Goal: Task Accomplishment & Management: Use online tool/utility

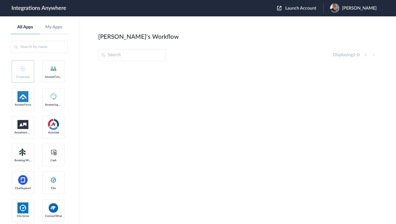
click at [286, 11] on div "Launch Account Jason Marsteller My Account Logout" at bounding box center [329, 8] width 105 height 9
click at [294, 7] on span "Launch Account" at bounding box center [300, 8] width 31 height 4
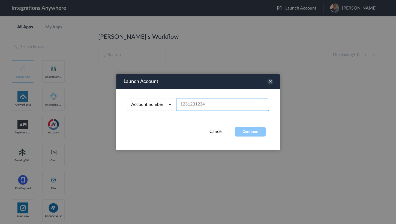
click at [206, 109] on input "text" at bounding box center [222, 104] width 93 height 12
paste input "5039227980"
type input "5039227980"
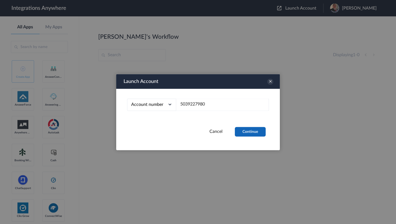
click at [245, 128] on button "Continue" at bounding box center [250, 132] width 31 height 10
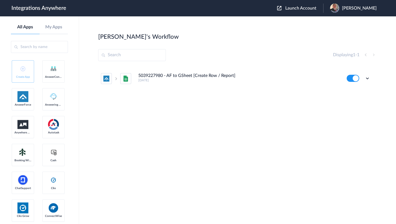
click at [339, 6] on img at bounding box center [334, 8] width 9 height 9
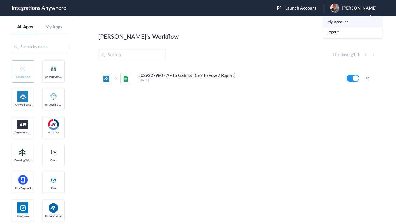
click at [339, 20] on link "My Account" at bounding box center [337, 22] width 21 height 4
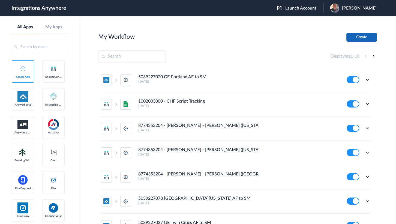
click at [356, 34] on button "Create" at bounding box center [361, 37] width 31 height 9
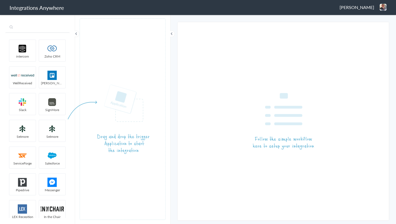
click at [32, 29] on input "text" at bounding box center [37, 27] width 64 height 10
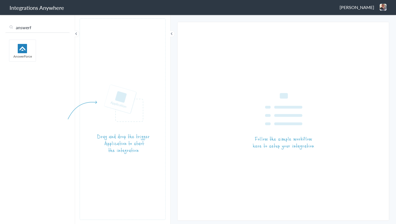
type input "answerf"
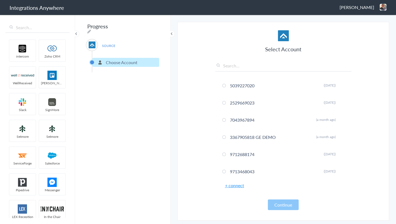
click at [233, 185] on link "+ connect" at bounding box center [234, 185] width 19 height 6
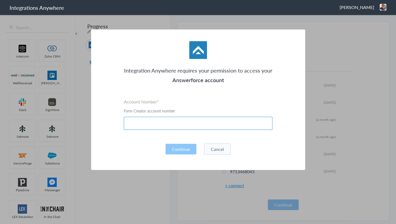
click at [152, 122] on input "text" at bounding box center [198, 123] width 149 height 13
paste input "5039227980"
type input "5039227980"
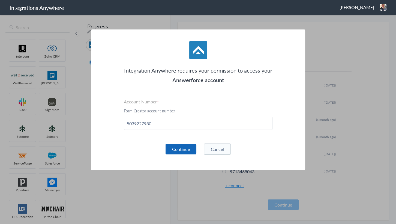
click at [185, 144] on button "Continue" at bounding box center [180, 149] width 31 height 11
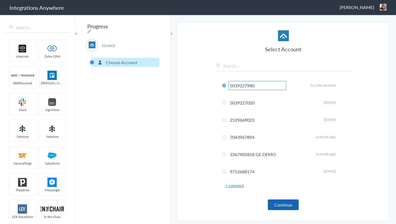
click at [280, 202] on button "Continue" at bounding box center [283, 204] width 31 height 11
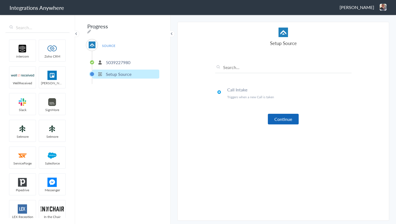
click at [283, 117] on button "Continue" at bounding box center [283, 119] width 31 height 11
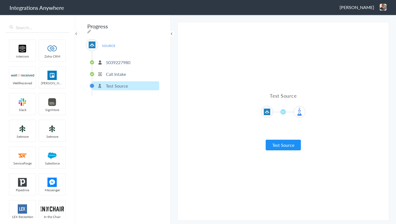
click at [274, 139] on div "Test Source Test Source" at bounding box center [283, 121] width 136 height 58
click at [277, 143] on button "Test Source" at bounding box center [282, 145] width 35 height 11
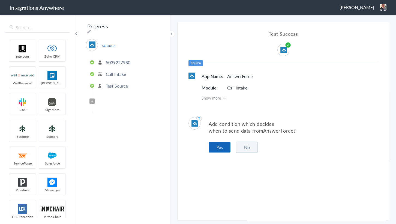
click at [215, 144] on button "Yes" at bounding box center [219, 147] width 22 height 11
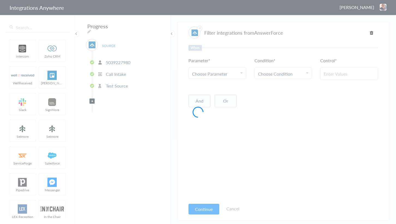
click at [213, 71] on div at bounding box center [198, 112] width 396 height 224
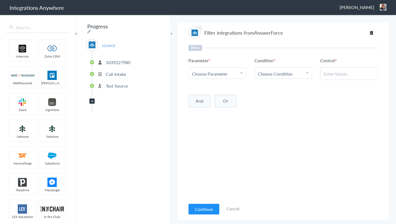
click at [212, 74] on span "Choose Parameter" at bounding box center [209, 74] width 35 height 6
click at [218, 92] on input "text" at bounding box center [217, 89] width 57 height 12
type input "call clos"
click at [283, 75] on span "Choose Condition" at bounding box center [275, 74] width 35 height 6
click at [273, 122] on link "Does Not Exists" at bounding box center [283, 124] width 57 height 12
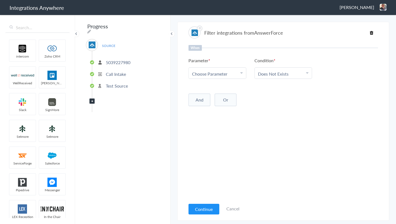
click at [219, 75] on span "Choose Parameter" at bounding box center [209, 74] width 35 height 6
click at [218, 99] on link "Call Closing Note" at bounding box center [217, 101] width 57 height 12
click at [216, 128] on div "When Parameter Choose Parameter Call Closing Note Name Email Phone Account Name…" at bounding box center [282, 122] width 189 height 155
click at [207, 207] on button "Continue" at bounding box center [203, 209] width 31 height 11
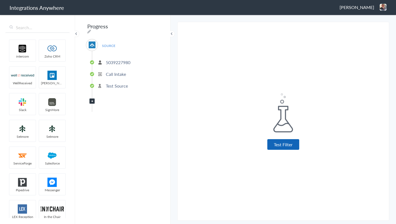
click at [286, 149] on button "Test Filter" at bounding box center [283, 144] width 32 height 11
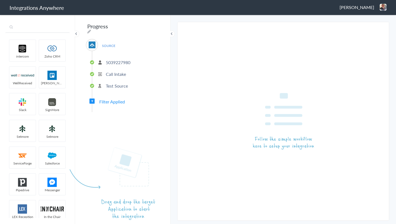
click at [30, 25] on input "text" at bounding box center [37, 27] width 64 height 10
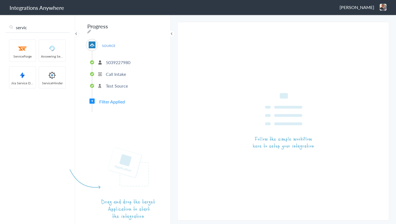
type input "servic"
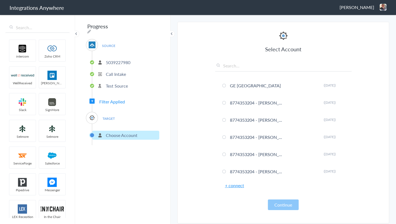
click at [233, 186] on link "+ connect" at bounding box center [234, 185] width 19 height 6
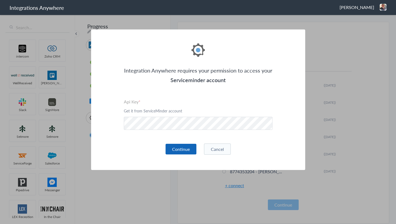
click at [180, 150] on button "Continue" at bounding box center [180, 149] width 31 height 11
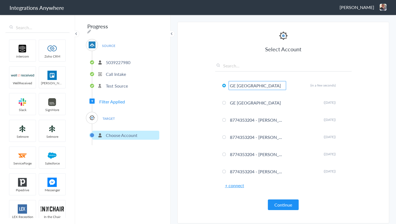
type input "GE [GEOGRAPHIC_DATA]"
click at [193, 105] on section "Select Account 5039227980 Rename Delete (in a few seconds) 5039227020 Rename De…" at bounding box center [283, 122] width 212 height 201
click at [283, 205] on button "Continue" at bounding box center [283, 204] width 31 height 11
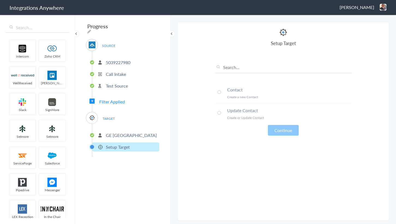
click at [231, 97] on p "Create a new Contact" at bounding box center [289, 97] width 124 height 5
click at [292, 132] on button "Continue" at bounding box center [283, 130] width 31 height 11
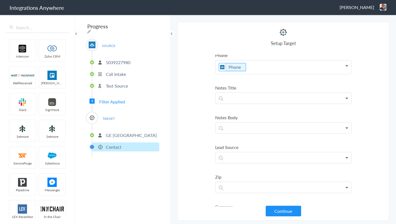
scroll to position [74, 0]
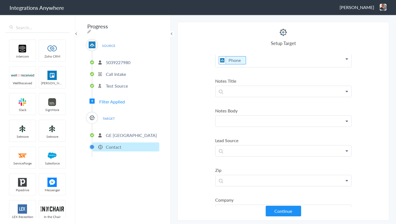
click at [240, 121] on p at bounding box center [283, 121] width 136 height 11
paste p
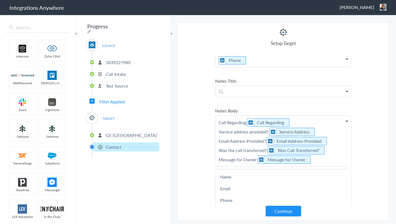
click at [207, 107] on section "Select Account 5039227980 Rename Delete (in a few seconds) 5039227020 Rename De…" at bounding box center [283, 121] width 212 height 199
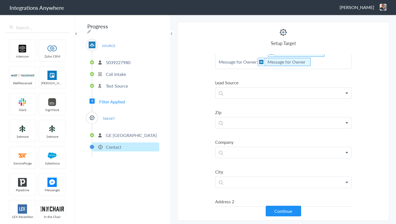
scroll to position [173, 0]
click at [245, 88] on p at bounding box center [283, 91] width 136 height 11
click at [117, 59] on p "5039227980" at bounding box center [118, 62] width 25 height 6
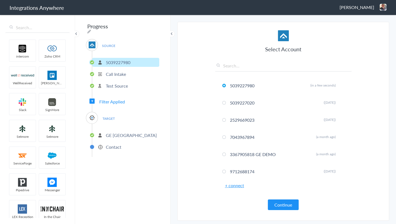
click at [117, 83] on p "Test Source" at bounding box center [117, 86] width 22 height 6
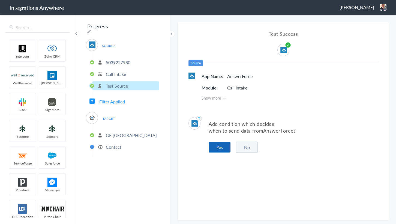
click at [223, 146] on button "Yes" at bounding box center [219, 147] width 22 height 11
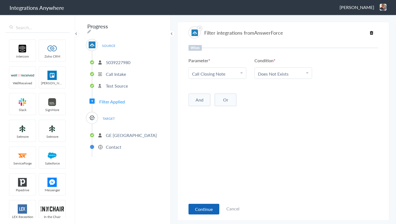
click at [203, 209] on button "Continue" at bounding box center [203, 209] width 31 height 11
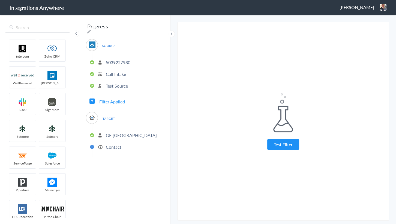
click at [117, 60] on p "5039227980" at bounding box center [118, 62] width 25 height 6
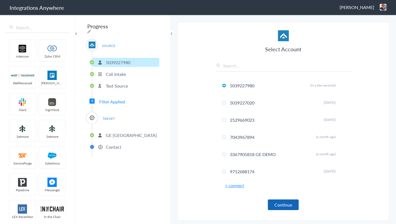
click at [281, 201] on button "Continue" at bounding box center [283, 204] width 31 height 11
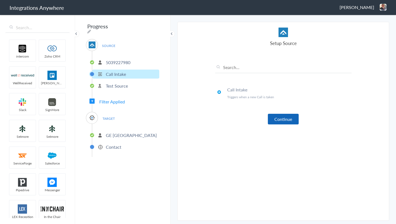
click at [284, 121] on button "Continue" at bounding box center [283, 119] width 31 height 11
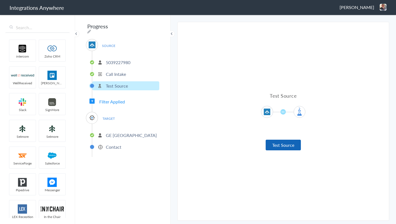
click at [282, 145] on button "Test Source" at bounding box center [282, 145] width 35 height 11
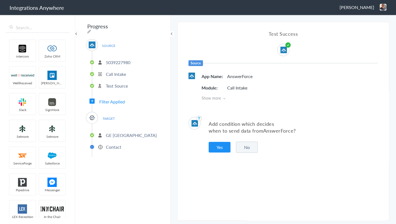
click at [114, 134] on p "GE [GEOGRAPHIC_DATA]" at bounding box center [131, 135] width 51 height 6
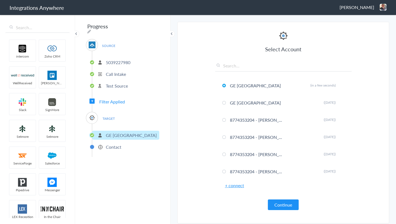
click at [111, 144] on p "Contact" at bounding box center [114, 147] width 16 height 6
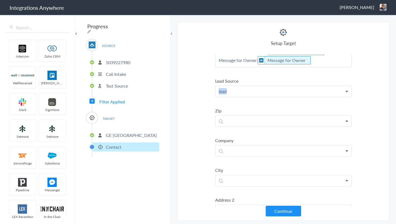
drag, startPoint x: 238, startPoint y: 92, endPoint x: 182, endPoint y: 92, distance: 56.4
click at [182, 92] on section "Select Account 5039227980 Rename Delete (in a few seconds) 5039227020 Rename De…" at bounding box center [283, 121] width 212 height 199
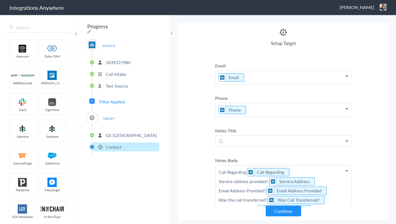
scroll to position [0, 0]
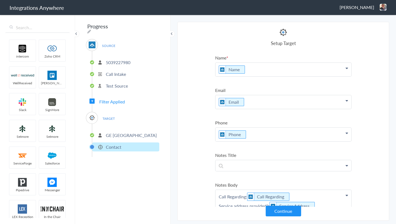
click at [382, 9] on img at bounding box center [382, 7] width 7 height 7
click at [367, 26] on li "Dashboard" at bounding box center [371, 28] width 38 height 8
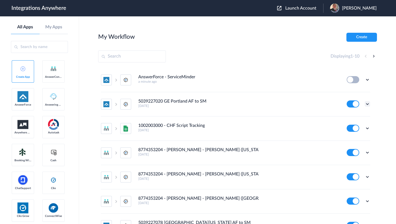
drag, startPoint x: 369, startPoint y: 103, endPoint x: 365, endPoint y: 103, distance: 3.5
click at [368, 103] on div "AnswerForce - ServiceMinder a minute ago Edit Task history Delete 5039227020 GE…" at bounding box center [237, 146] width 279 height 157
click at [364, 103] on icon at bounding box center [366, 103] width 5 height 5
click at [343, 115] on link "Edit" at bounding box center [344, 116] width 13 height 4
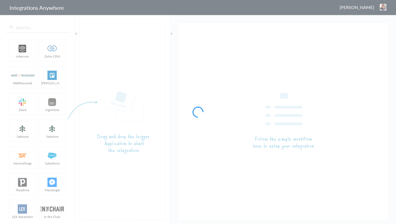
type input "5039227020 GE Portland AF to SM"
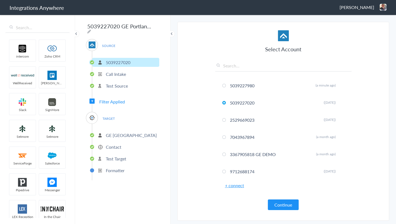
click at [114, 158] on p "Test Target" at bounding box center [116, 158] width 20 height 6
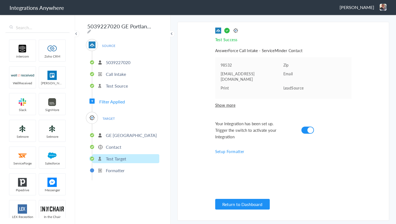
click at [111, 146] on p "Contact" at bounding box center [114, 147] width 16 height 6
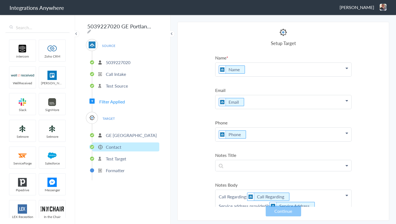
click at [109, 95] on div "SOURCE 5039227020 Call Intake Test Source Filter Applied TARGET GE Portland Con…" at bounding box center [122, 109] width 73 height 141
click at [109, 98] on span "Filter Applied" at bounding box center [112, 101] width 26 height 6
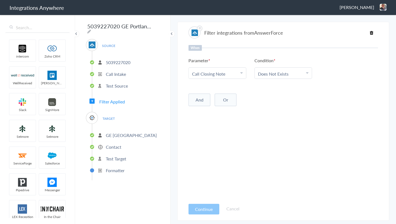
click at [110, 147] on p "Contact" at bounding box center [114, 147] width 16 height 6
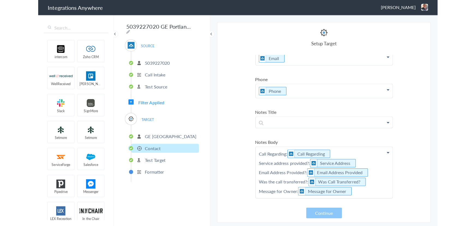
scroll to position [99, 0]
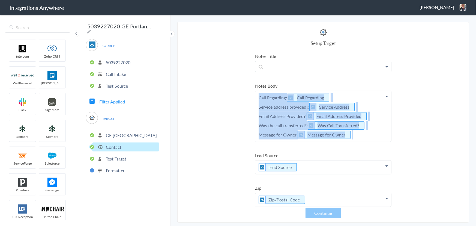
drag, startPoint x: 360, startPoint y: 137, endPoint x: 251, endPoint y: 93, distance: 117.3
click at [251, 93] on section "Select Account 5039227980 Rename Delete (a minute ago) 5039227020 Rename Delete…" at bounding box center [323, 122] width 292 height 201
copy p "Call Regarding: Call Regarding Service address provided?: Service Address Email…"
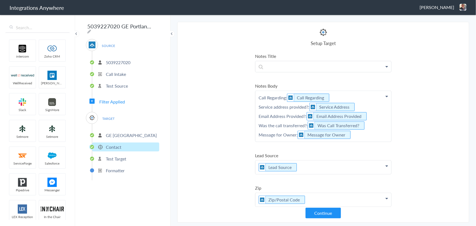
click at [125, 59] on p "5039227020" at bounding box center [118, 62] width 25 height 6
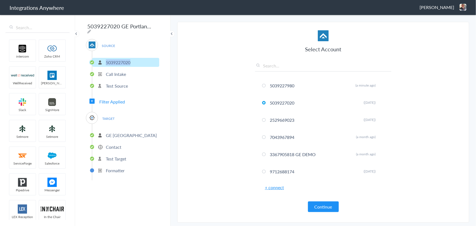
click at [125, 59] on p "5039227020" at bounding box center [118, 62] width 25 height 6
copy p "5039227020"
click at [107, 146] on p "Contact" at bounding box center [114, 147] width 16 height 6
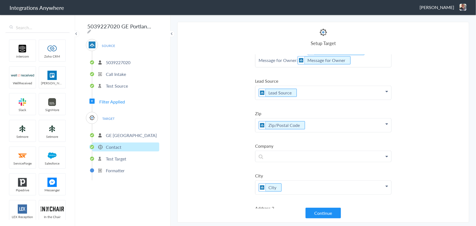
scroll to position [74, 0]
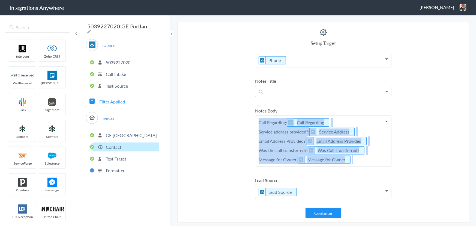
drag, startPoint x: 359, startPoint y: 158, endPoint x: 250, endPoint y: 120, distance: 115.4
click at [250, 120] on section "Select Account 5039227980 Rename Delete (a minute ago) 5039227020 Rename Delete…" at bounding box center [323, 122] width 292 height 201
copy p "Call Regarding: Call Regarding Service address provided?: Service Address Email…"
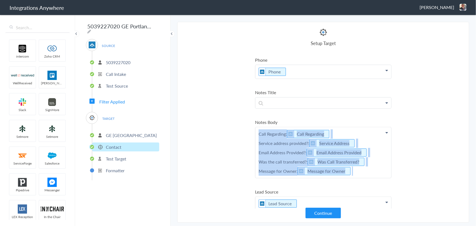
scroll to position [99, 0]
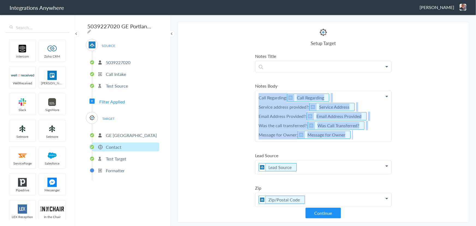
copy p "Call Regarding: Call Regarding Service address provided?: Service Address Email…"
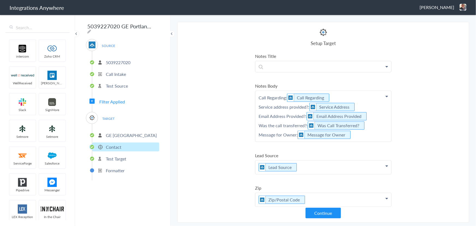
click at [229, 125] on section "Select Account 5039227980 Rename Delete (a minute ago) 5039227020 Rename Delete…" at bounding box center [323, 122] width 292 height 201
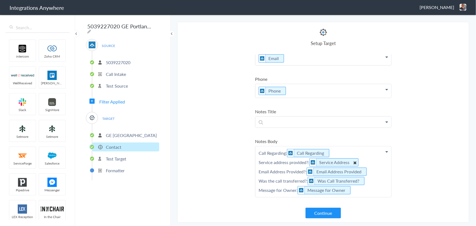
scroll to position [68, 0]
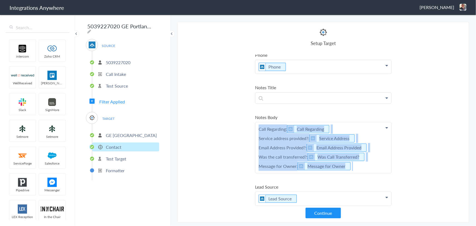
drag, startPoint x: 356, startPoint y: 168, endPoint x: 252, endPoint y: 129, distance: 110.6
click at [252, 129] on section "Select Account 5039227980 Rename Delete (a minute ago) 5039227020 Rename Delete…" at bounding box center [323, 122] width 292 height 201
copy p "Call Regarding: Call Regarding Service address provided?: Service Address Email…"
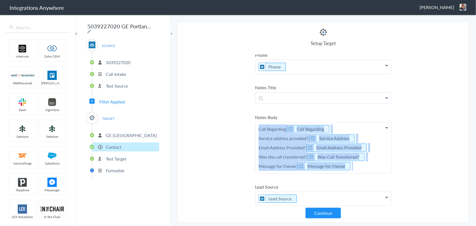
copy p "Call Regarding: Call Regarding Service address provided?: Service Address Email…"
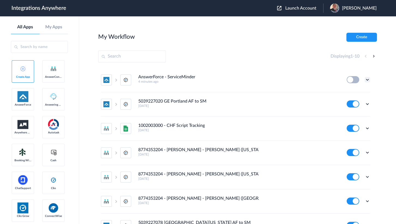
click at [364, 79] on icon at bounding box center [366, 79] width 5 height 5
click at [347, 90] on link "Edit" at bounding box center [344, 92] width 13 height 4
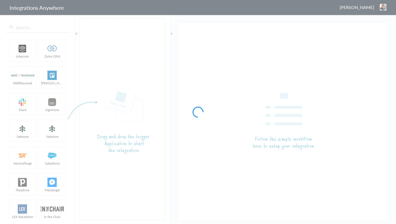
type input "AnswerForce - ServiceMinder"
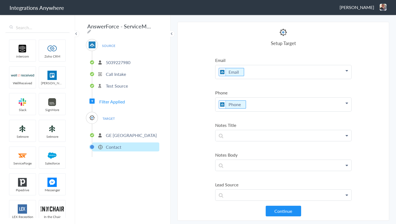
scroll to position [74, 0]
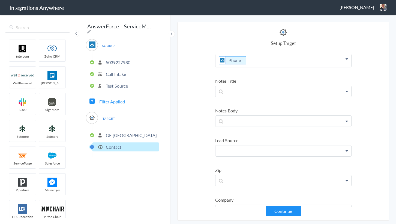
click at [247, 145] on p at bounding box center [283, 150] width 136 height 11
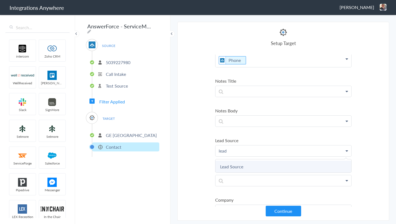
click at [234, 161] on link "Lead Source" at bounding box center [283, 167] width 136 height 12
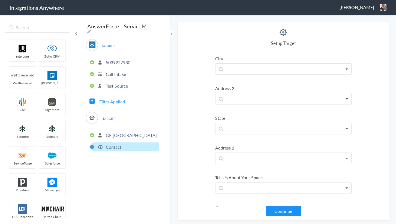
scroll to position [74, 0]
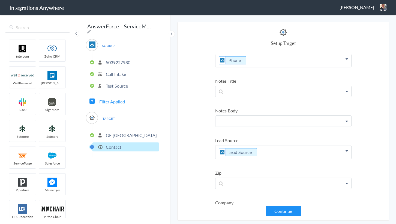
click at [247, 119] on p at bounding box center [283, 121] width 136 height 11
paste p
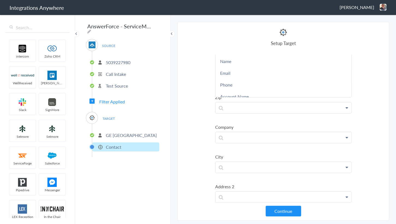
scroll to position [198, 0]
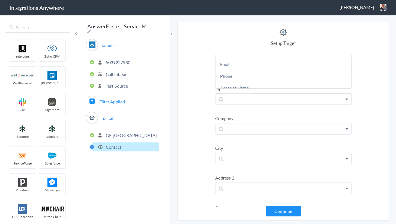
click at [204, 117] on section "Select Account 5039227980 Rename Delete (4 minutes ago) 5039227020 Rename Delet…" at bounding box center [283, 121] width 212 height 199
click at [235, 100] on p at bounding box center [283, 98] width 136 height 11
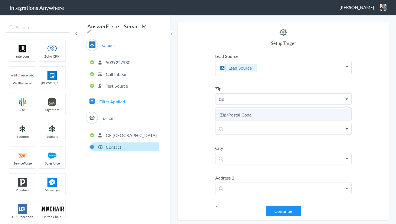
click at [235, 110] on link "Zip/Postal Code" at bounding box center [283, 115] width 136 height 12
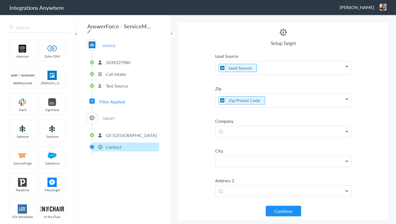
click at [238, 156] on p at bounding box center [283, 161] width 136 height 11
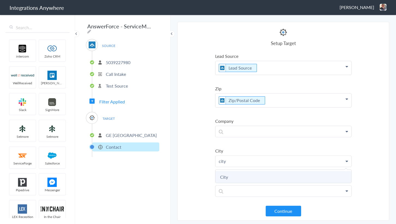
click at [228, 171] on link "City" at bounding box center [283, 177] width 136 height 12
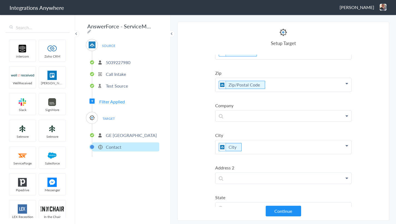
scroll to position [273, 0]
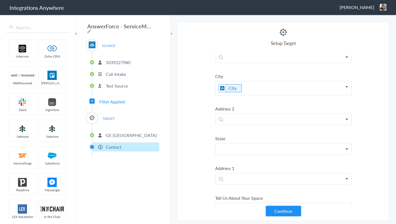
click at [226, 147] on p at bounding box center [283, 148] width 136 height 11
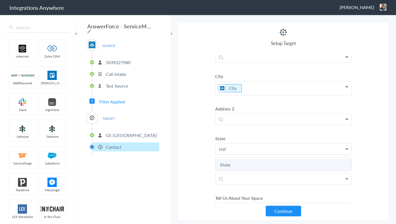
click at [227, 159] on link "State" at bounding box center [283, 165] width 136 height 12
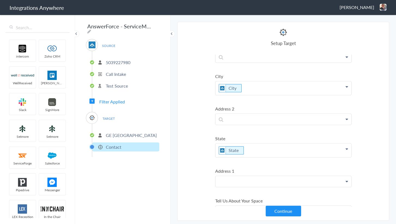
click at [250, 177] on p at bounding box center [283, 181] width 136 height 11
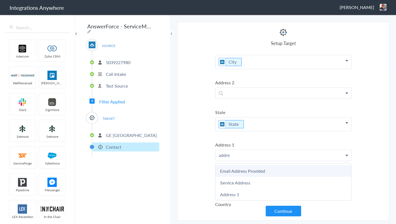
scroll to position [322, 0]
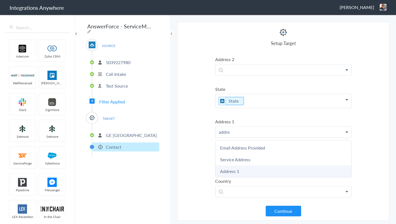
click at [239, 168] on link "Address 1" at bounding box center [283, 171] width 136 height 12
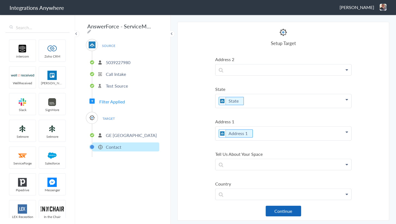
click at [280, 209] on button "Continue" at bounding box center [282, 210] width 35 height 11
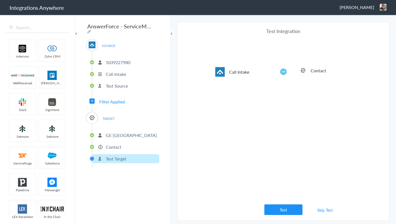
click at [107, 60] on p "5039227980" at bounding box center [118, 62] width 25 height 6
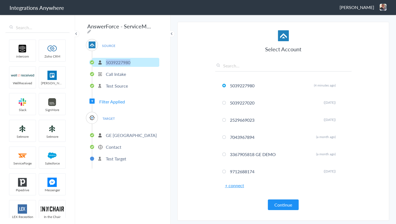
copy p "5039227980"
click at [109, 144] on p "Contact" at bounding box center [114, 147] width 16 height 6
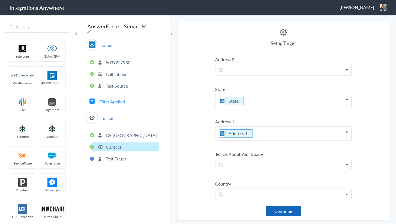
click at [283, 210] on button "Continue" at bounding box center [282, 210] width 35 height 11
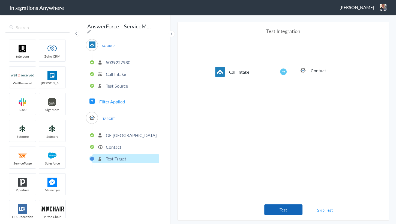
click at [286, 208] on button "Test" at bounding box center [283, 209] width 38 height 11
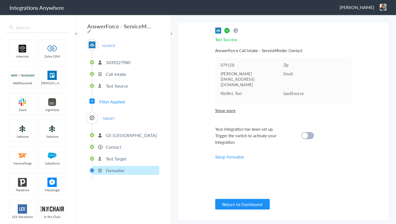
click at [309, 132] on div at bounding box center [307, 135] width 13 height 7
click at [91, 29] on icon at bounding box center [89, 31] width 4 height 4
paste input "5039227980"
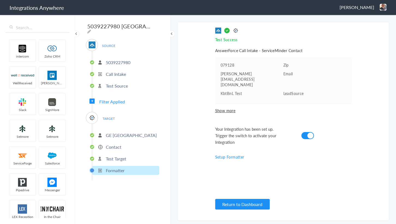
click at [142, 25] on input "5039227980 GE Lake" at bounding box center [119, 26] width 67 height 10
click at [91, 29] on icon at bounding box center [89, 31] width 4 height 4
type input "5039227980 GE Lake City - AF to SM [Create Contact]"
click at [180, 100] on section "Select Account 5039227980 Rename Delete (4 minutes ago) 5039227020 Rename Delet…" at bounding box center [283, 121] width 212 height 199
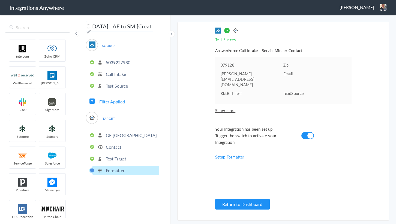
scroll to position [0, 0]
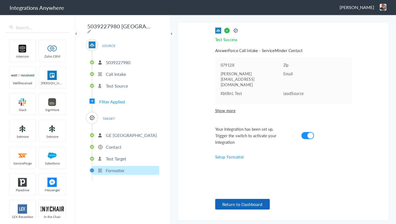
click at [245, 199] on button "Return to Dashboard" at bounding box center [242, 204] width 55 height 11
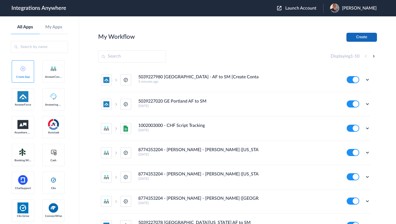
click at [352, 38] on button "Create" at bounding box center [361, 37] width 31 height 9
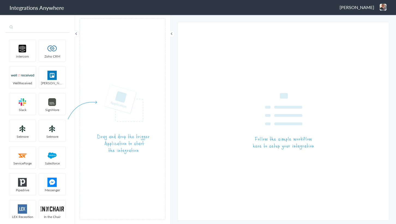
click at [48, 32] on input "text" at bounding box center [37, 27] width 64 height 10
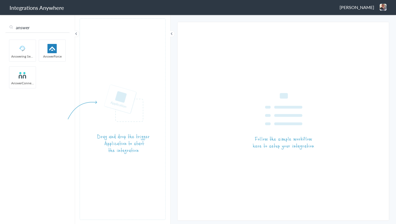
type input "answer"
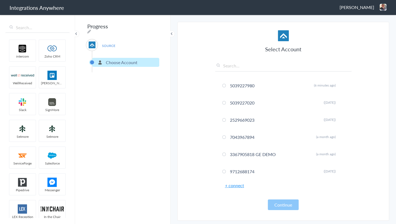
click at [242, 186] on link "+ connect" at bounding box center [234, 185] width 19 height 6
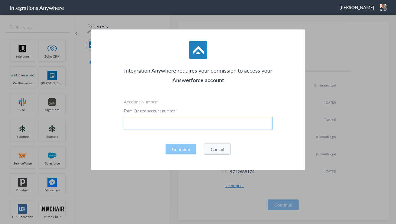
click at [153, 126] on input "text" at bounding box center [198, 123] width 149 height 13
paste input "9192952612"
type input "9192952612"
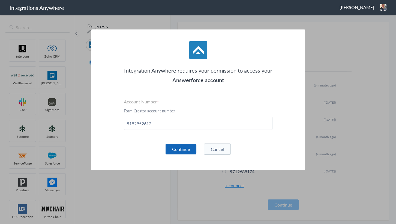
click at [182, 149] on button "Continue" at bounding box center [180, 149] width 31 height 11
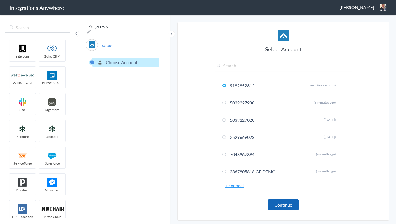
click at [282, 206] on button "Continue" at bounding box center [283, 204] width 31 height 11
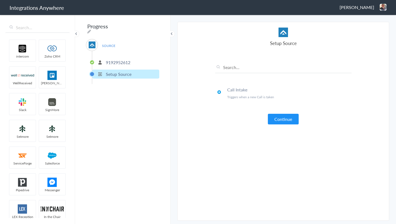
click at [284, 113] on div "Call Intake Triggers when a new Call is taken Continue" at bounding box center [283, 90] width 136 height 70
click at [279, 118] on button "Continue" at bounding box center [283, 119] width 31 height 11
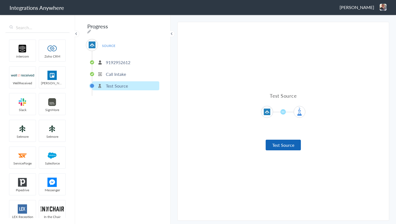
click at [282, 150] on button "Test Source" at bounding box center [282, 145] width 35 height 11
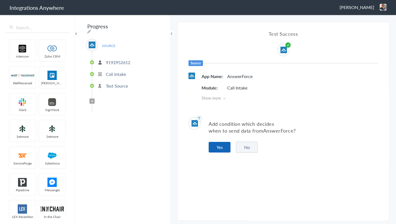
click at [221, 145] on button "Yes" at bounding box center [219, 147] width 22 height 11
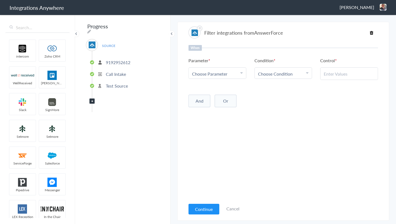
click at [214, 74] on span "Choose Parameter" at bounding box center [209, 74] width 35 height 6
click at [213, 91] on input "text" at bounding box center [217, 89] width 57 height 12
type input "call clos"
click at [199, 104] on link "Call Closing Note" at bounding box center [217, 101] width 57 height 12
click at [264, 77] on link "Choose Condition" at bounding box center [283, 73] width 57 height 11
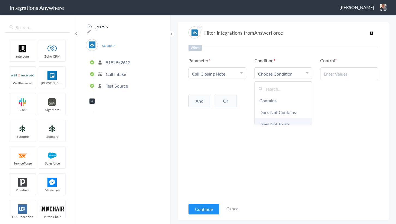
click at [273, 122] on link "Does Not Exists" at bounding box center [283, 124] width 57 height 12
click at [204, 164] on div "When Parameter Choose Parameter Call Closing Note Name First Name Last Name Ema…" at bounding box center [282, 122] width 189 height 155
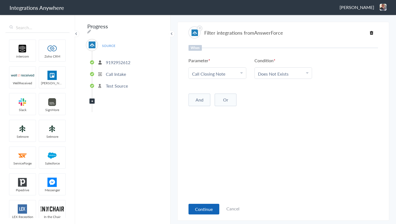
click at [204, 207] on button "Continue" at bounding box center [203, 209] width 31 height 11
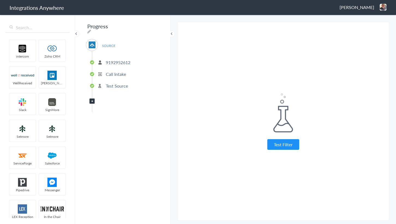
click at [285, 150] on div "Test Filter Test Successful Continue Test Failed" at bounding box center [283, 121] width 136 height 190
click at [283, 146] on button "Test Filter" at bounding box center [283, 144] width 32 height 11
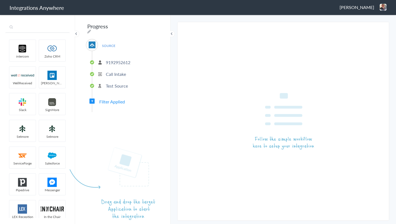
click at [32, 25] on input "text" at bounding box center [37, 27] width 64 height 10
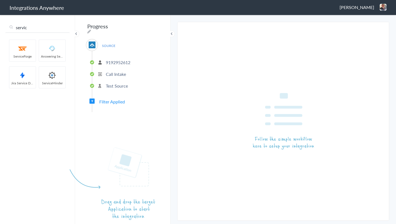
type input "servic"
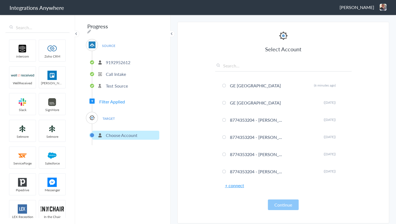
click at [233, 186] on link "+ connect" at bounding box center [234, 185] width 19 height 6
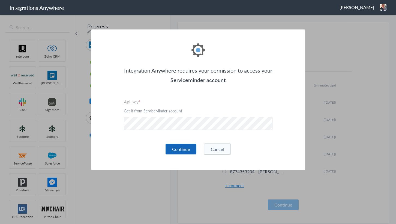
click at [176, 146] on button "Continue" at bounding box center [180, 149] width 31 height 11
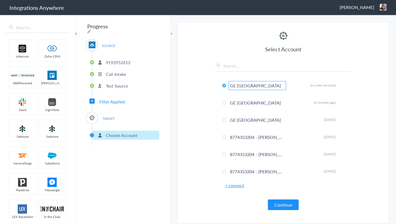
type input "GE [GEOGRAPHIC_DATA]"
click at [196, 129] on section "Select Account 9192952612 Rename Delete (in a few seconds) 5039227980 Rename De…" at bounding box center [283, 122] width 212 height 201
click at [290, 204] on button "Continue" at bounding box center [283, 204] width 31 height 11
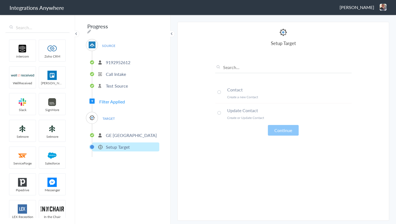
click at [244, 94] on li "Contact Create a new Contact" at bounding box center [283, 93] width 136 height 21
click at [290, 132] on button "Continue" at bounding box center [283, 130] width 31 height 11
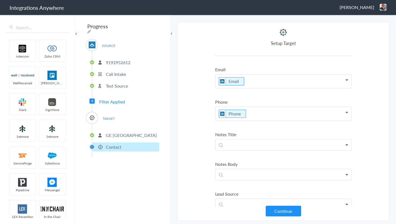
scroll to position [49, 0]
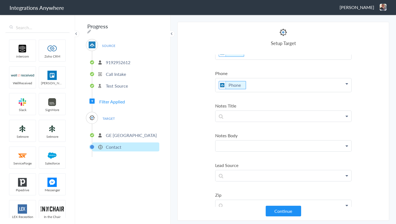
click at [253, 143] on p at bounding box center [283, 145] width 136 height 11
paste p
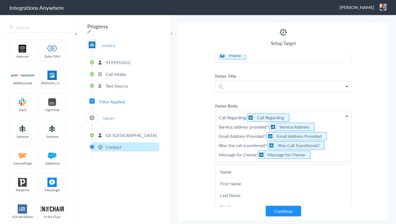
scroll to position [124, 0]
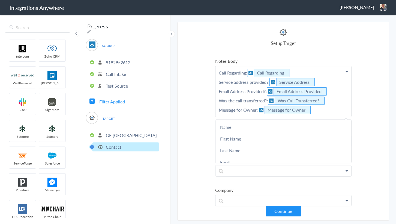
click at [181, 117] on section "Select Account 9192952612 Rename Delete (in a few seconds) 5039227980 Rename De…" at bounding box center [283, 121] width 212 height 199
click at [239, 142] on p at bounding box center [283, 140] width 136 height 11
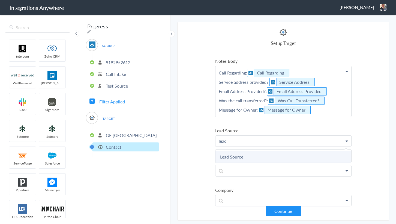
click at [233, 153] on link "Lead Source" at bounding box center [283, 157] width 136 height 12
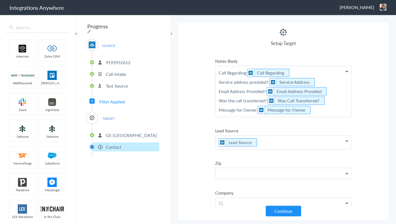
click at [234, 169] on p at bounding box center [283, 173] width 136 height 11
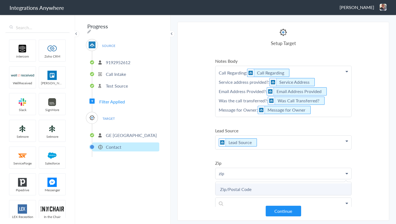
click at [238, 187] on link "Zip/Postal Code" at bounding box center [283, 189] width 136 height 12
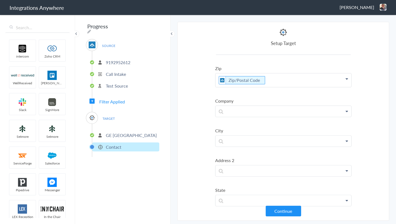
scroll to position [223, 0]
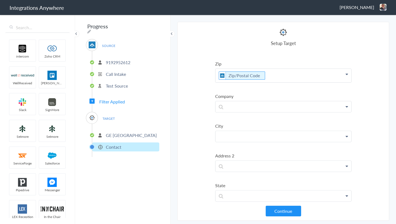
click at [254, 138] on p at bounding box center [283, 136] width 136 height 11
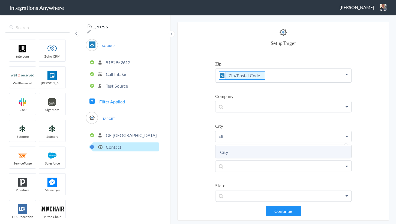
click at [234, 147] on link "City" at bounding box center [283, 152] width 136 height 12
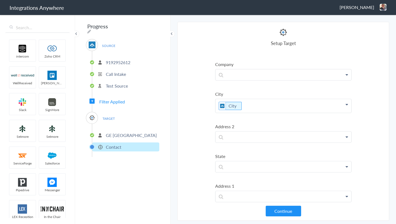
scroll to position [297, 0]
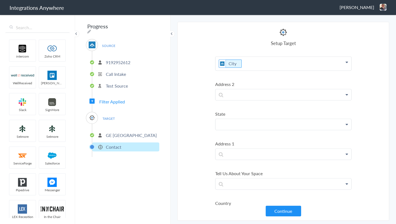
click at [238, 126] on p at bounding box center [283, 124] width 136 height 11
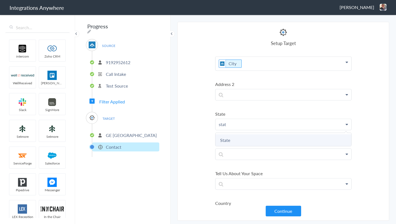
click at [233, 136] on link "State" at bounding box center [283, 140] width 136 height 12
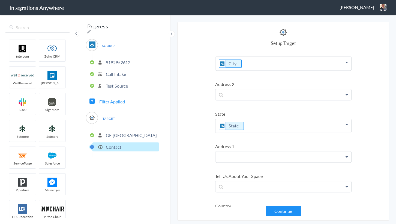
click at [234, 153] on p at bounding box center [283, 156] width 136 height 11
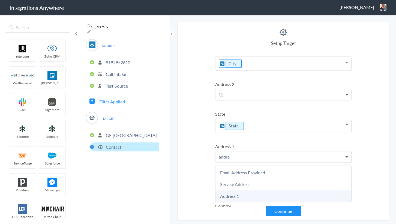
click at [239, 194] on link "Address 1" at bounding box center [283, 196] width 136 height 12
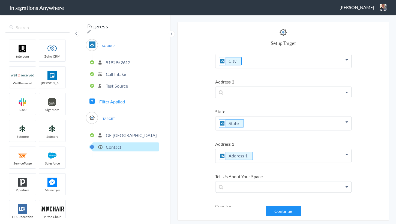
scroll to position [322, 0]
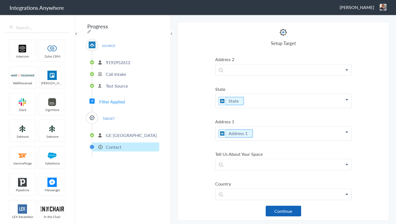
click at [284, 207] on button "Continue" at bounding box center [282, 210] width 35 height 11
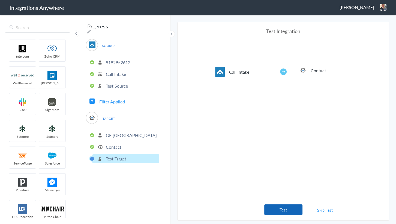
click at [288, 208] on button "Test" at bounding box center [283, 209] width 38 height 11
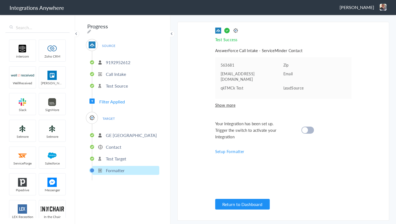
click at [303, 127] on cite at bounding box center [305, 130] width 6 height 6
click at [91, 29] on icon at bounding box center [89, 31] width 4 height 4
drag, startPoint x: 138, startPoint y: 25, endPoint x: 89, endPoint y: 31, distance: 49.9
click at [89, 31] on input "Progress" at bounding box center [119, 26] width 67 height 10
paste input "9192952612"
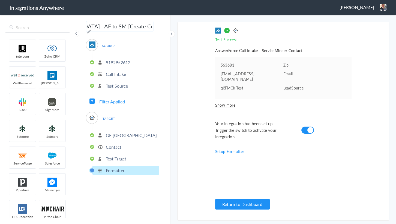
scroll to position [0, 84]
type input "9192952612 - GE Essex County - AF to SM [Create Contact]"
click at [199, 109] on section "Select Account 9192952612 Rename Delete (in a few seconds) 5039227980 Rename De…" at bounding box center [283, 121] width 212 height 199
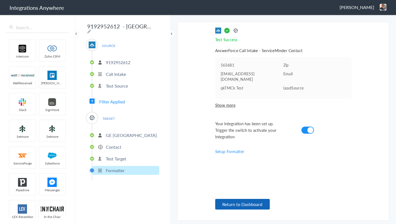
click at [240, 203] on button "Return to Dashboard" at bounding box center [242, 204] width 55 height 11
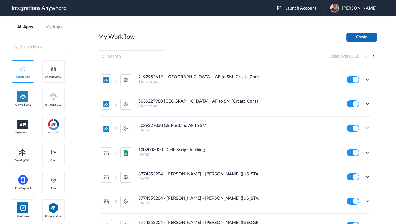
click at [354, 38] on button "Create" at bounding box center [361, 37] width 31 height 9
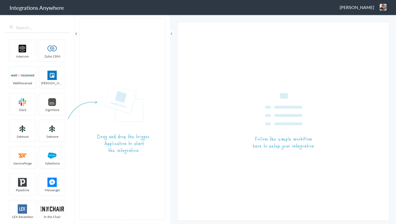
click at [32, 33] on div "intercom Zoho CRM WellReceived [PERSON_NAME] [PERSON_NAME] SignMore Setmore Set…" at bounding box center [37, 119] width 75 height 210
click at [33, 20] on div "intercom Zoho CRM WellReceived [PERSON_NAME] [PERSON_NAME] SignMore Setmore Set…" at bounding box center [37, 119] width 75 height 210
click at [38, 28] on input "text" at bounding box center [37, 27] width 64 height 10
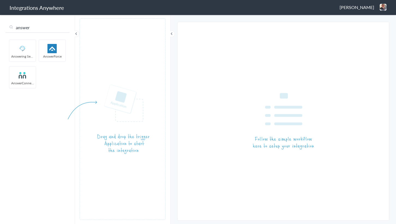
type input "answer"
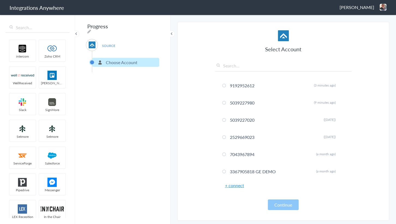
click at [237, 184] on link "+ connect" at bounding box center [234, 185] width 19 height 6
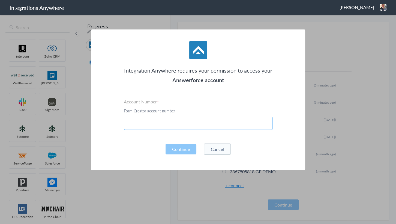
click at [147, 125] on input "text" at bounding box center [198, 123] width 149 height 13
paste input "5039227062"
type input "5039227062"
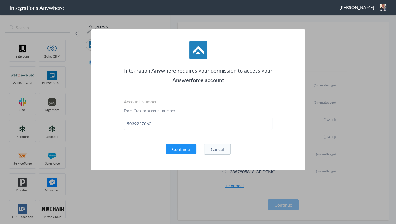
drag, startPoint x: 183, startPoint y: 154, endPoint x: 183, endPoint y: 151, distance: 3.3
click at [183, 153] on div "Continue Cancel" at bounding box center [198, 148] width 149 height 11
click at [183, 151] on button "Continue" at bounding box center [180, 149] width 31 height 11
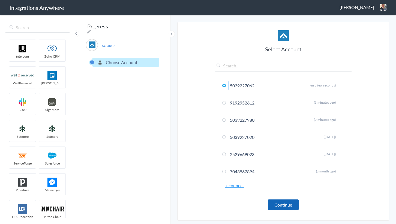
click at [282, 206] on button "Continue" at bounding box center [283, 204] width 31 height 11
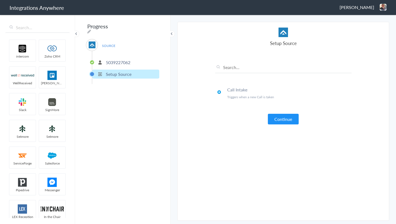
click at [277, 125] on article "Select Account 5039227062 Rename Delete (in a few seconds) 9192952612 Rename De…" at bounding box center [283, 121] width 136 height 187
click at [275, 120] on button "Continue" at bounding box center [283, 119] width 31 height 11
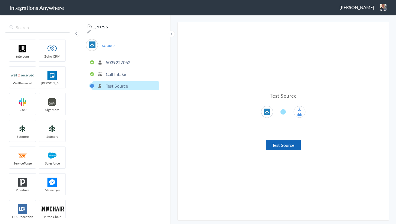
click at [281, 144] on button "Test Source" at bounding box center [282, 145] width 35 height 11
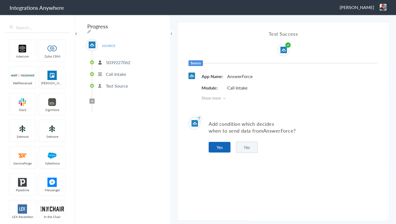
click at [223, 142] on button "Yes" at bounding box center [219, 147] width 22 height 11
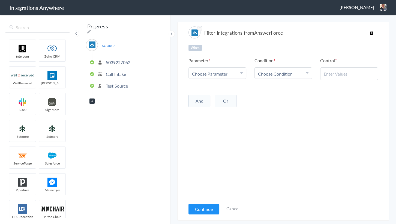
click at [214, 74] on span "Choose Parameter" at bounding box center [209, 74] width 35 height 6
click at [216, 86] on input "text" at bounding box center [217, 89] width 57 height 12
type input "call clos"
click at [194, 99] on link "Call Closing Note" at bounding box center [217, 101] width 57 height 12
click at [297, 69] on link "Choose Condition" at bounding box center [283, 73] width 57 height 11
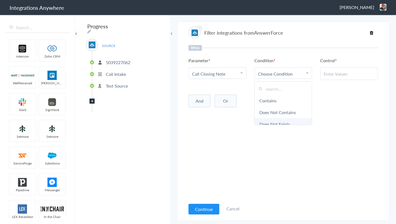
click at [277, 122] on link "Does Not Exists" at bounding box center [283, 124] width 57 height 12
click at [209, 202] on div "Continue Cancel" at bounding box center [213, 208] width 51 height 12
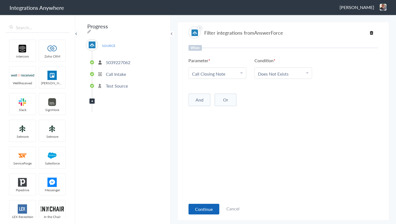
click at [209, 207] on button "Continue" at bounding box center [203, 209] width 31 height 11
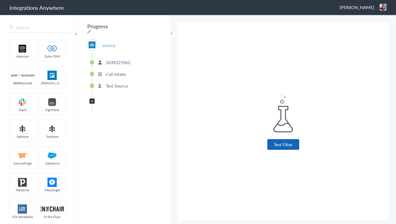
click at [281, 144] on button "Test Filter" at bounding box center [283, 144] width 32 height 11
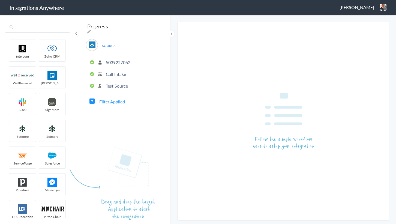
click at [44, 27] on input "text" at bounding box center [37, 27] width 64 height 10
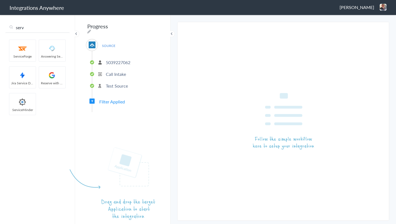
type input "serv"
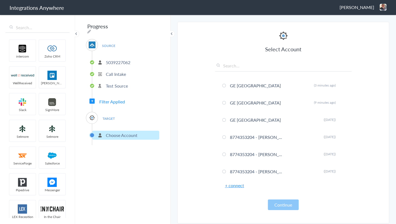
click at [230, 185] on link "+ connect" at bounding box center [234, 185] width 19 height 6
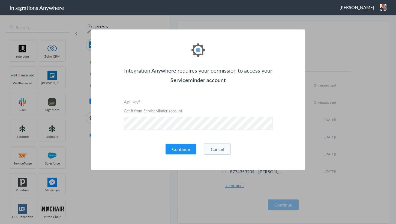
drag, startPoint x: 139, startPoint y: 140, endPoint x: 182, endPoint y: 143, distance: 42.8
click at [143, 141] on div "Integration Anywhere requires your permission to access your Serviceminder acco…" at bounding box center [198, 99] width 214 height 140
click at [186, 143] on div "Integration Anywhere requires your permission to access your Serviceminder acco…" at bounding box center [198, 99] width 214 height 140
click at [181, 152] on button "Continue" at bounding box center [180, 149] width 31 height 11
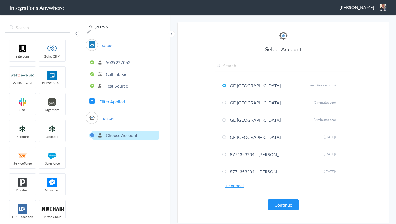
type input "GE [GEOGRAPHIC_DATA]"
click at [179, 131] on section "Select Account 5039227062 Rename Delete (in a few seconds) 9192952612 Rename De…" at bounding box center [283, 122] width 212 height 201
click at [285, 199] on button "Continue" at bounding box center [283, 204] width 31 height 11
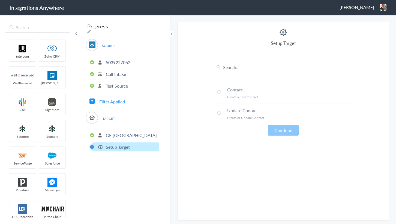
click at [243, 96] on p "Create a new Contact" at bounding box center [289, 97] width 124 height 5
click at [286, 125] on button "Continue" at bounding box center [283, 130] width 31 height 11
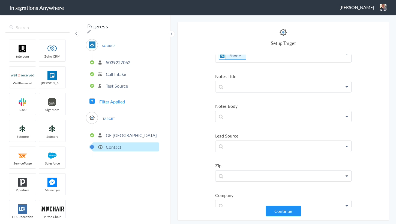
scroll to position [99, 0]
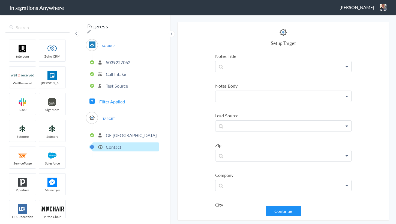
click at [248, 96] on p at bounding box center [283, 96] width 136 height 11
paste p
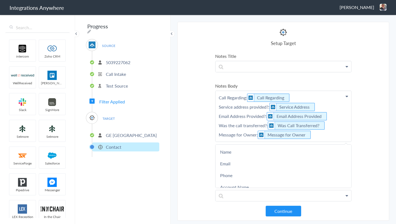
click at [198, 130] on section "Select Account 5039227062 Rename Delete (in a few seconds) 9192952612 Rename De…" at bounding box center [283, 121] width 212 height 199
click at [245, 169] on p at bounding box center [283, 165] width 136 height 11
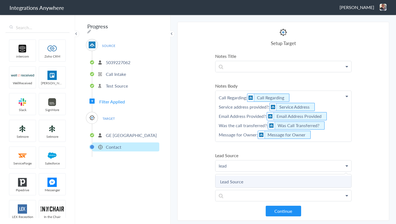
click at [235, 181] on link "Lead Source" at bounding box center [283, 182] width 136 height 12
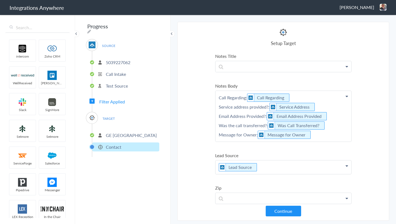
scroll to position [223, 0]
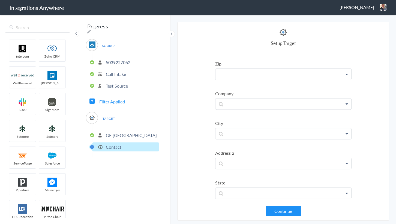
click at [237, 71] on p at bounding box center [283, 74] width 136 height 11
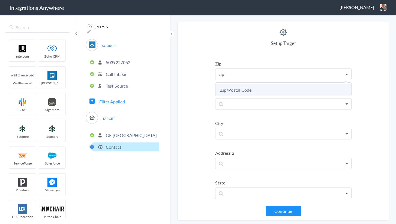
click at [232, 89] on link "Zip/Postal Code" at bounding box center [283, 90] width 136 height 12
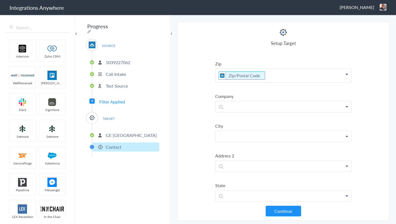
click at [238, 137] on p at bounding box center [283, 136] width 136 height 11
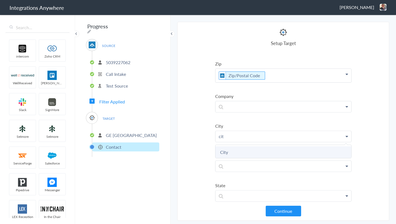
click at [236, 147] on link "City" at bounding box center [283, 152] width 136 height 12
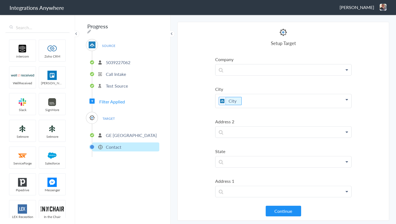
scroll to position [317, 0]
click at [237, 99] on p at bounding box center [283, 104] width 136 height 11
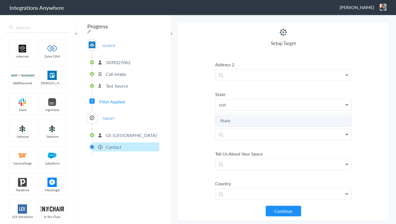
click at [233, 121] on link "State" at bounding box center [283, 120] width 136 height 12
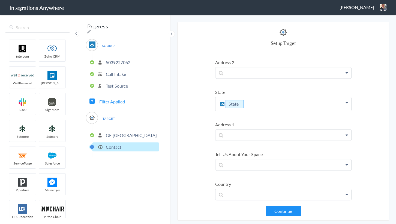
scroll to position [319, 0]
click at [252, 131] on p at bounding box center [283, 134] width 136 height 11
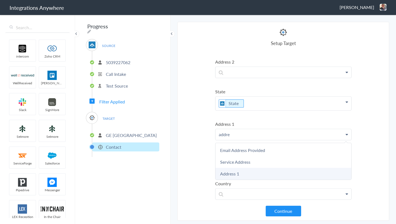
click at [234, 169] on link "Address 1" at bounding box center [283, 174] width 136 height 12
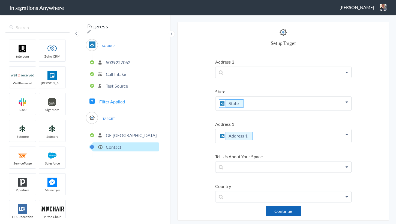
click at [283, 209] on button "Continue" at bounding box center [282, 210] width 35 height 11
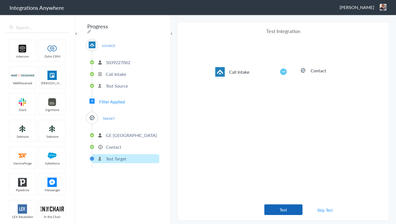
click at [281, 207] on button "Test" at bounding box center [283, 209] width 38 height 11
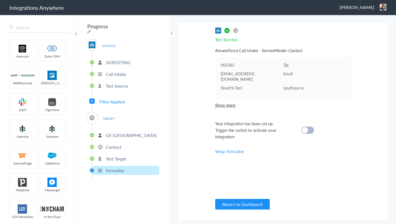
click at [308, 126] on div at bounding box center [307, 129] width 13 height 7
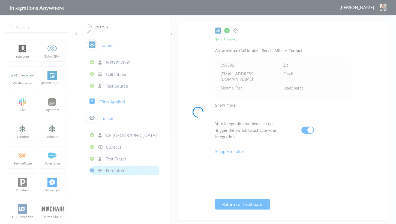
click at [91, 29] on icon at bounding box center [89, 31] width 4 height 4
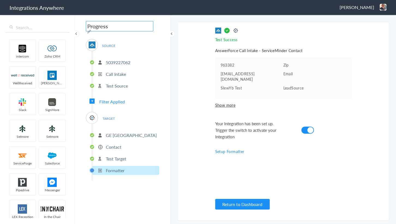
drag, startPoint x: 141, startPoint y: 26, endPoint x: 76, endPoint y: 30, distance: 64.9
click at [76, 30] on div "Progress SOURCE 5039227062 Call Intake Test Source Filter Applied TARGET GE Lex…" at bounding box center [122, 119] width 95 height 210
paste input "5039227062"
type input "5039227062 - GE Lexington - AF to SM [Create Contact]"
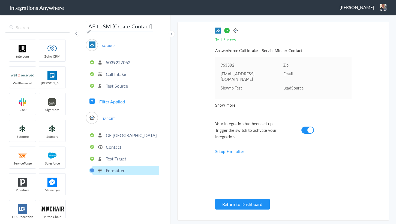
scroll to position [0, 0]
click at [159, 79] on div "5039227062 - GE Lexington - AF to SM [Create Contact] SOURCE 5039227062 Call In…" at bounding box center [122, 119] width 95 height 210
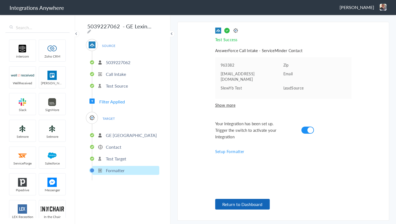
click at [241, 202] on button "Return to Dashboard" at bounding box center [242, 204] width 55 height 11
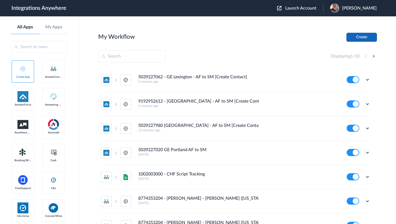
click at [359, 39] on button "Create" at bounding box center [361, 37] width 31 height 9
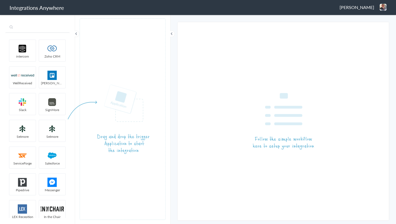
click at [28, 30] on input "text" at bounding box center [37, 27] width 64 height 10
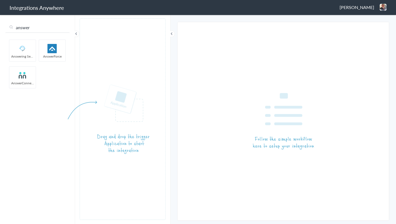
type input "answer"
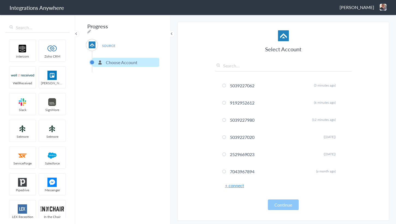
click at [234, 189] on div "Select Account 5039227062 Rename Delete (3 minutes ago) 9192952612 Rename Delet…" at bounding box center [283, 120] width 136 height 180
click at [234, 186] on link "+ connect" at bounding box center [234, 185] width 19 height 6
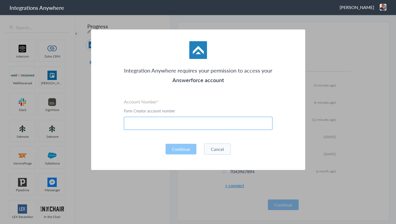
click at [159, 129] on input "text" at bounding box center [198, 123] width 149 height 13
paste input "9713268814"
type input "9713268814"
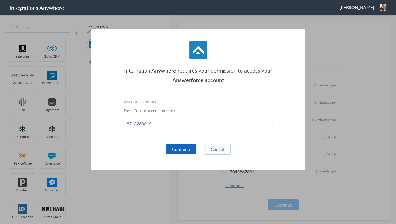
click at [174, 145] on button "Continue" at bounding box center [180, 149] width 31 height 11
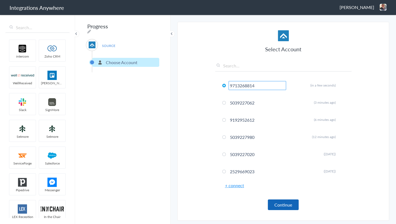
click at [277, 205] on button "Continue" at bounding box center [283, 204] width 31 height 11
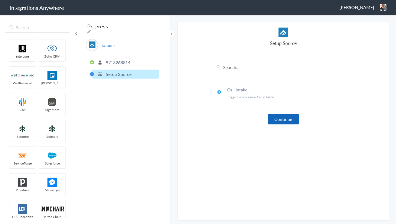
click at [285, 118] on button "Continue" at bounding box center [283, 119] width 31 height 11
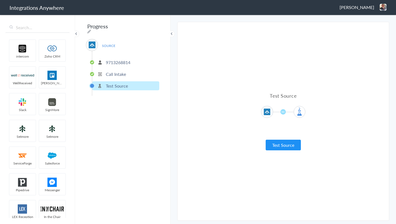
click at [280, 137] on div "Test Source Test Source" at bounding box center [283, 121] width 136 height 58
click at [281, 147] on button "Test Source" at bounding box center [282, 145] width 35 height 11
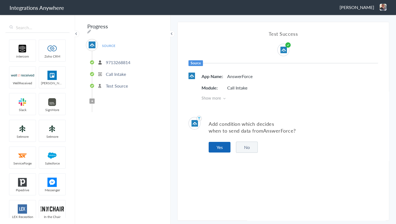
click at [222, 147] on button "Yes" at bounding box center [219, 147] width 22 height 11
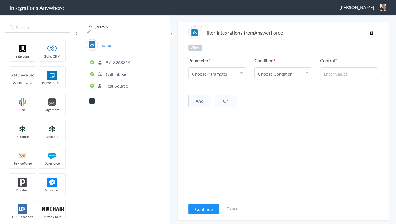
click at [214, 74] on span "Choose Parameter" at bounding box center [209, 74] width 35 height 6
click at [210, 88] on input "text" at bounding box center [217, 89] width 57 height 12
type input "call clo"
click at [209, 100] on link "Call Closing Note" at bounding box center [217, 101] width 57 height 12
drag, startPoint x: 286, startPoint y: 73, endPoint x: 285, endPoint y: 88, distance: 15.0
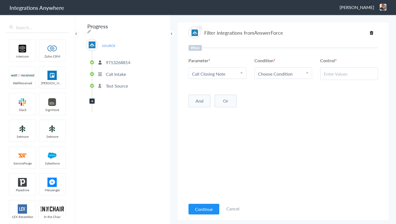
click at [286, 73] on span "Choose Condition" at bounding box center [275, 74] width 35 height 6
click at [278, 119] on link "Does Not Exists" at bounding box center [283, 124] width 57 height 12
drag, startPoint x: 222, startPoint y: 150, endPoint x: 205, endPoint y: 189, distance: 42.4
click at [222, 151] on div "When Parameter Choose Parameter Call Closing Note Name Email Phone Account Name…" at bounding box center [282, 122] width 189 height 155
click at [206, 205] on button "Continue" at bounding box center [203, 209] width 31 height 11
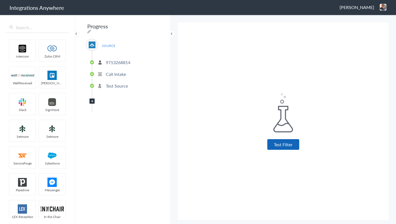
click at [274, 145] on button "Test Filter" at bounding box center [283, 144] width 32 height 11
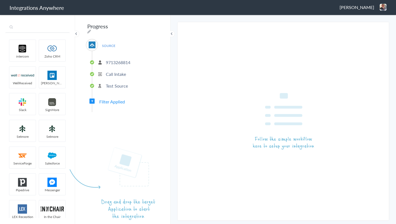
click at [41, 28] on input "text" at bounding box center [37, 27] width 64 height 10
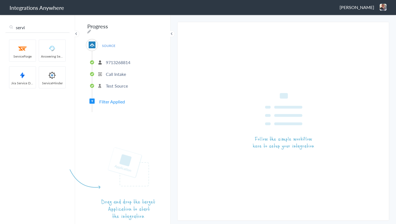
type input "servi"
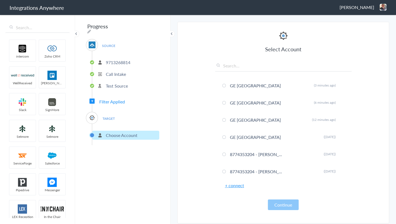
click at [239, 187] on link "+ connect" at bounding box center [234, 185] width 19 height 6
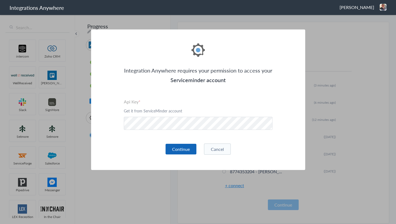
click at [178, 149] on button "Continue" at bounding box center [180, 149] width 31 height 11
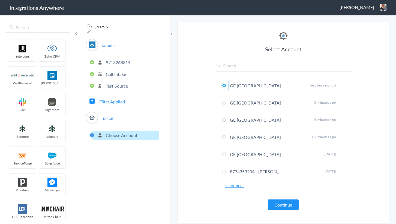
type input "GE [GEOGRAPHIC_DATA]"
click at [195, 140] on section "Select Account 9713268814 Rename Delete (in a few seconds) 5039227062 Rename De…" at bounding box center [283, 122] width 212 height 201
click at [275, 204] on button "Continue" at bounding box center [283, 204] width 31 height 11
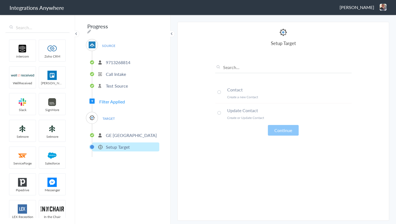
click at [235, 93] on li "Contact Create a new Contact" at bounding box center [283, 93] width 136 height 21
click at [287, 123] on li "Update Contact Create or Update Contact" at bounding box center [283, 113] width 136 height 20
click at [286, 128] on button "Continue" at bounding box center [283, 130] width 31 height 11
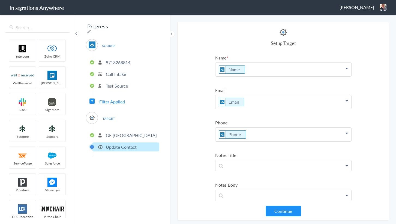
click at [122, 134] on p "GE [GEOGRAPHIC_DATA]" at bounding box center [131, 135] width 51 height 6
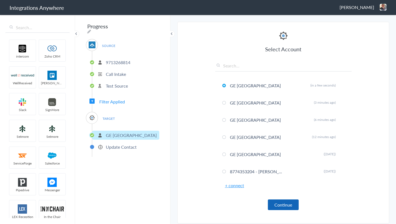
click at [277, 201] on button "Continue" at bounding box center [283, 204] width 31 height 11
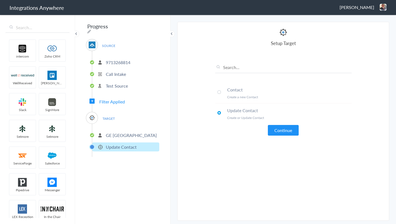
click at [225, 92] on li "Contact Create a new Contact" at bounding box center [283, 93] width 136 height 21
click at [281, 126] on button "Continue" at bounding box center [283, 130] width 31 height 11
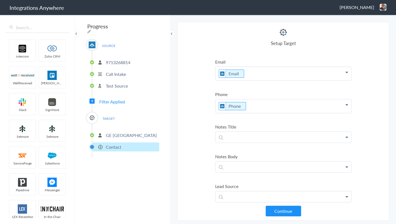
scroll to position [49, 0]
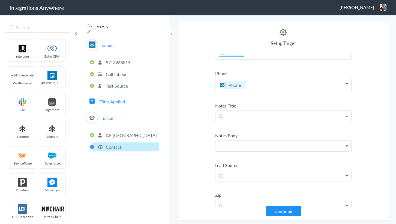
click at [249, 146] on p at bounding box center [283, 145] width 136 height 11
paste p
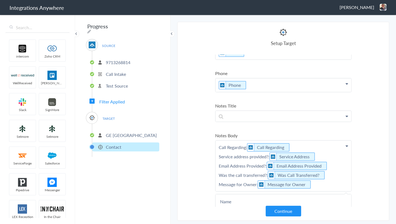
scroll to position [173, 0]
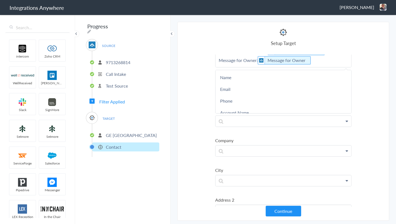
click at [198, 120] on section "Select Account 9713268814 Rename Delete (in a few seconds) 5039227062 Rename De…" at bounding box center [283, 121] width 212 height 199
click at [239, 91] on p at bounding box center [283, 91] width 136 height 11
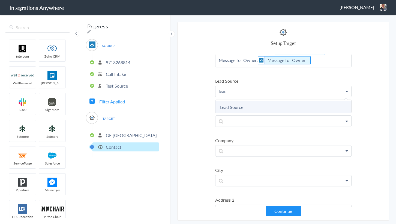
click at [235, 104] on link "Lead Source" at bounding box center [283, 107] width 136 height 12
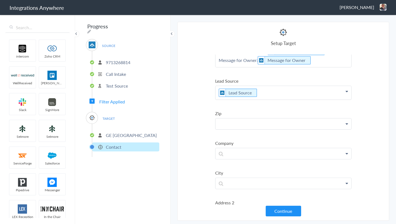
click at [242, 121] on p at bounding box center [283, 123] width 136 height 11
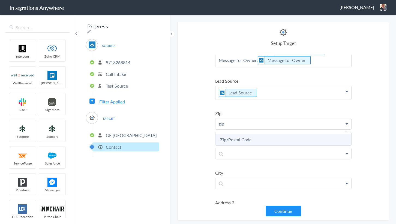
click at [235, 136] on link "Zip/Postal Code" at bounding box center [283, 140] width 136 height 12
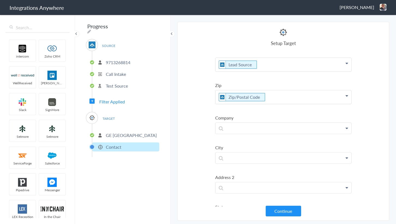
scroll to position [248, 0]
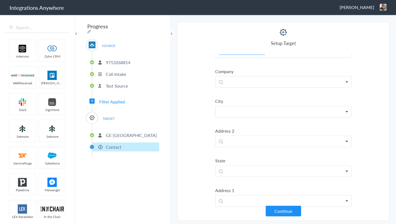
click at [247, 110] on p at bounding box center [283, 111] width 136 height 11
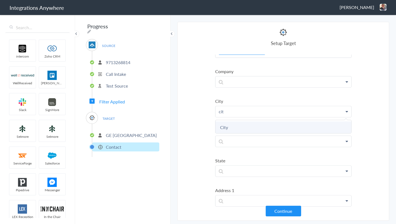
click at [237, 125] on link "City" at bounding box center [283, 127] width 136 height 12
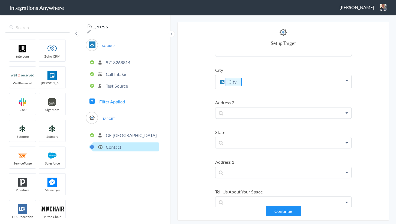
scroll to position [297, 0]
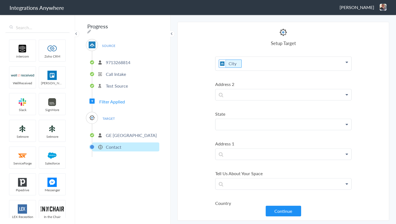
click at [244, 125] on p at bounding box center [283, 124] width 136 height 11
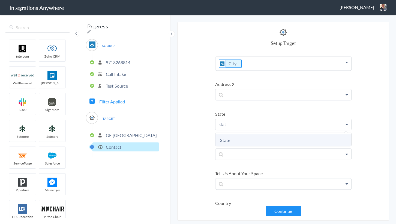
click at [238, 138] on link "State" at bounding box center [283, 140] width 136 height 12
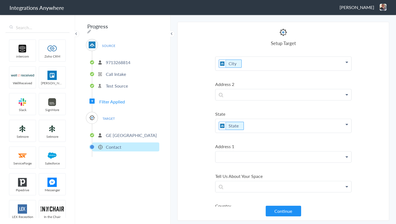
click at [247, 153] on p at bounding box center [283, 156] width 136 height 11
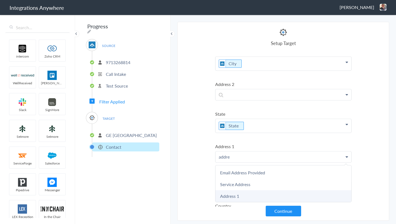
click at [235, 197] on link "Address 1" at bounding box center [283, 196] width 136 height 12
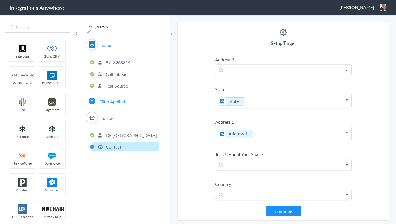
scroll to position [322, 0]
click at [289, 209] on button "Continue" at bounding box center [282, 210] width 35 height 11
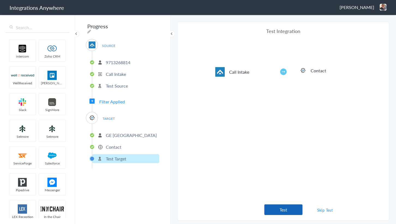
click at [287, 207] on button "Test" at bounding box center [283, 209] width 38 height 11
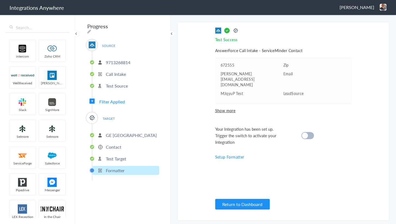
click at [311, 132] on div at bounding box center [307, 135] width 13 height 7
click at [158, 25] on div "Progress SOURCE 9713268814 Call Intake Test Source Filter Applied TARGET GE New…" at bounding box center [122, 119] width 95 height 210
click at [91, 29] on icon at bounding box center [89, 31] width 4 height 4
drag, startPoint x: 141, startPoint y: 26, endPoint x: 43, endPoint y: 29, distance: 98.7
click at [43, 0] on body "Integrations Anywhere Jason Marsteller Logout Dashboard intercom Zoho CRM WellR…" at bounding box center [198, 0] width 396 height 0
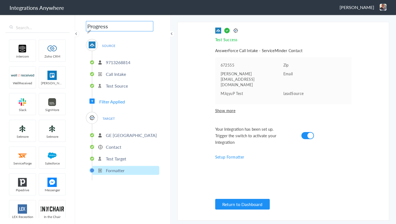
paste input "9713268814"
type input "9713268814 - GE [GEOGRAPHIC_DATA] - AF to SM [Create Contact]"
click at [174, 90] on main "The system encountered four errors. Check More Trigger Connect Action Setup Tes…" at bounding box center [282, 119] width 225 height 210
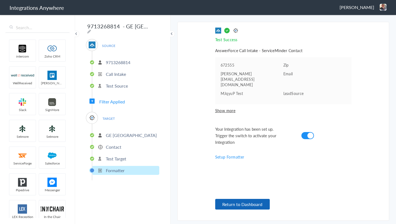
click at [240, 202] on button "Return to Dashboard" at bounding box center [242, 204] width 55 height 11
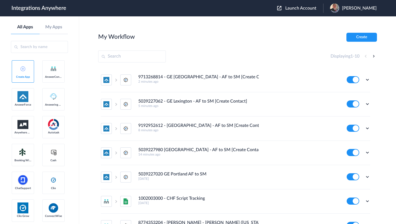
click at [217, 42] on section "My Workflow Create Displaying 1 - 10 9713268814 - GE [GEOGRAPHIC_DATA] - AF to …" at bounding box center [237, 136] width 279 height 207
click at [367, 35] on button "Create" at bounding box center [361, 37] width 31 height 9
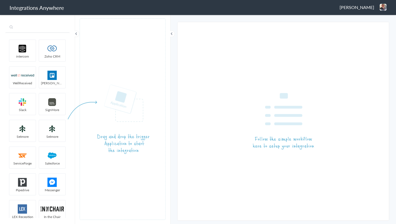
click at [44, 24] on input "text" at bounding box center [37, 27] width 64 height 10
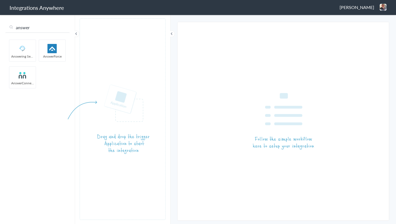
type input "answer"
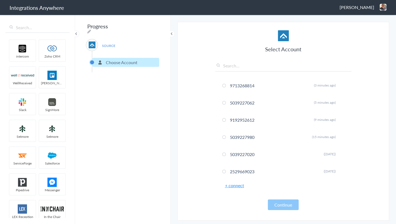
click at [237, 185] on link "+ connect" at bounding box center [234, 185] width 19 height 6
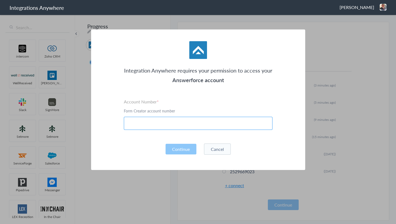
click at [157, 126] on input "text" at bounding box center [198, 123] width 149 height 13
paste input "5039227042"
type input "5039227042"
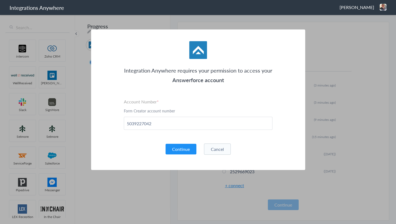
drag, startPoint x: 124, startPoint y: 148, endPoint x: 142, endPoint y: 152, distance: 18.0
click at [132, 150] on div "Continue Cancel" at bounding box center [198, 148] width 149 height 11
click at [182, 151] on button "Continue" at bounding box center [180, 149] width 31 height 11
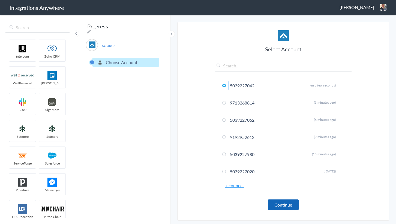
click at [281, 200] on button "Continue" at bounding box center [283, 204] width 31 height 11
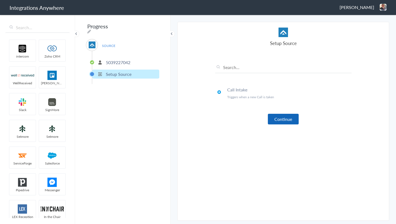
click at [281, 117] on button "Continue" at bounding box center [283, 119] width 31 height 11
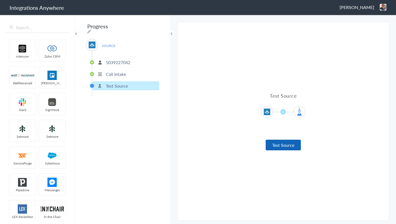
click at [289, 148] on button "Test Source" at bounding box center [282, 145] width 35 height 11
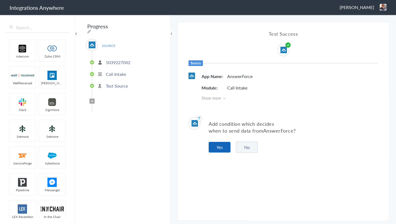
click at [217, 147] on button "Yes" at bounding box center [219, 147] width 22 height 11
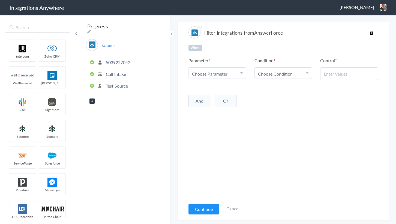
click at [214, 72] on span "Choose Parameter" at bounding box center [209, 74] width 35 height 6
click at [216, 88] on input "text" at bounding box center [217, 89] width 57 height 12
type input "call clos"
click at [197, 97] on link "Call Closing Note" at bounding box center [217, 101] width 57 height 12
click at [285, 71] on span "Choose Condition" at bounding box center [275, 74] width 35 height 6
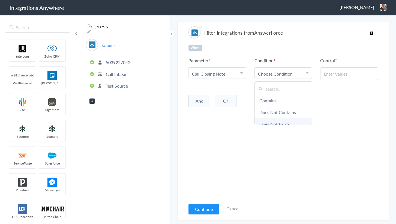
click at [280, 122] on link "Does Not Exists" at bounding box center [283, 124] width 57 height 12
click at [193, 128] on div "When Parameter Choose Parameter Call Closing Note Name Email Phone Account Name…" at bounding box center [282, 122] width 189 height 155
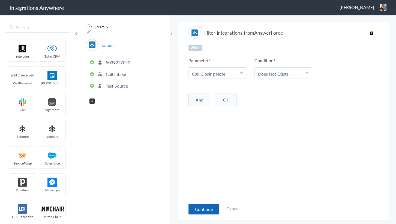
click at [212, 205] on button "Continue" at bounding box center [203, 209] width 31 height 11
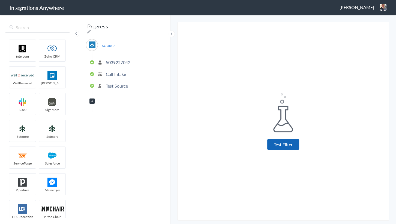
click at [294, 143] on button "Test Filter" at bounding box center [283, 144] width 32 height 11
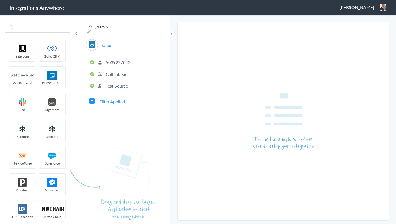
click at [47, 29] on input "text" at bounding box center [37, 27] width 64 height 10
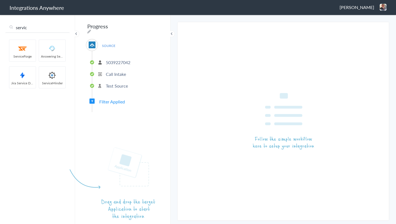
type input "servic"
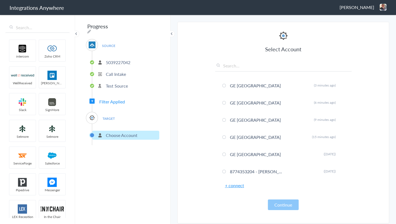
click at [240, 185] on link "+ connect" at bounding box center [234, 185] width 19 height 6
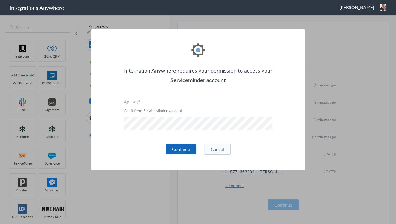
click at [177, 144] on button "Continue" at bounding box center [180, 149] width 31 height 11
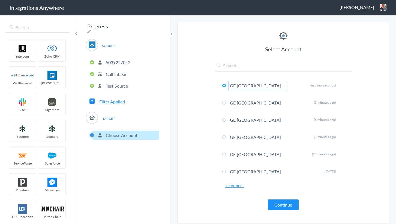
type input "GE [GEOGRAPHIC_DATA][US_STATE]"
click at [193, 113] on section "Select Account 5039227042 Rename Delete (in a few seconds) 9713268814 Rename De…" at bounding box center [283, 122] width 212 height 201
click at [292, 199] on button "Continue" at bounding box center [283, 204] width 31 height 11
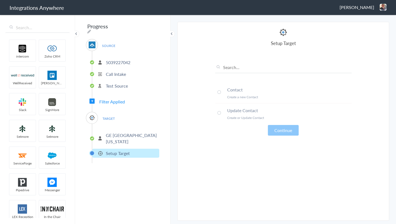
click at [250, 90] on h4 "Contact" at bounding box center [289, 89] width 124 height 6
click at [286, 130] on button "Continue" at bounding box center [283, 130] width 31 height 11
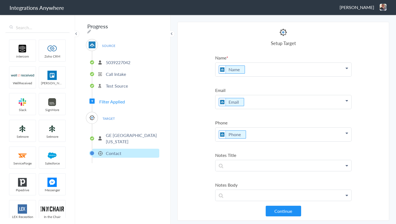
scroll to position [74, 0]
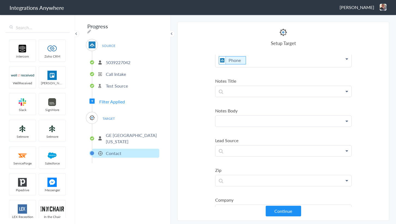
click at [251, 120] on p at bounding box center [283, 121] width 136 height 11
paste p
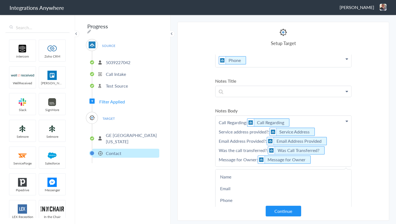
click at [203, 109] on section "Select Account 5039227042 Rename Delete (in a few seconds) 9713268814 Rename De…" at bounding box center [283, 121] width 212 height 199
click at [238, 189] on p at bounding box center [283, 190] width 136 height 11
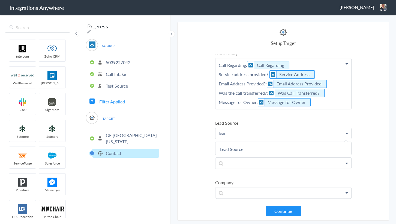
scroll to position [173, 0]
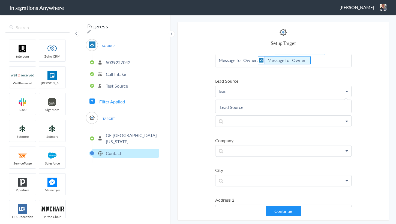
click at [234, 101] on link "Lead Source" at bounding box center [283, 107] width 136 height 12
click at [237, 120] on p at bounding box center [283, 123] width 136 height 11
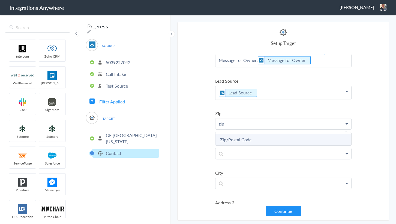
click at [234, 141] on link "Zip/Postal Code" at bounding box center [283, 140] width 136 height 12
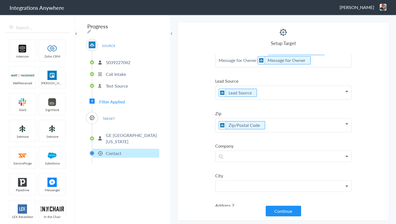
click at [241, 187] on p at bounding box center [283, 185] width 136 height 11
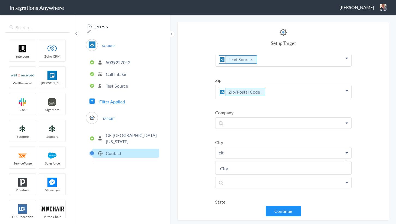
scroll to position [273, 0]
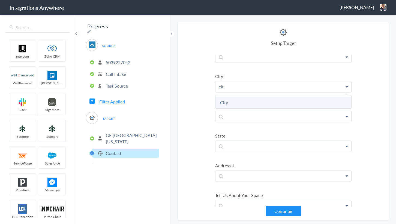
click at [225, 103] on link "City" at bounding box center [283, 102] width 136 height 12
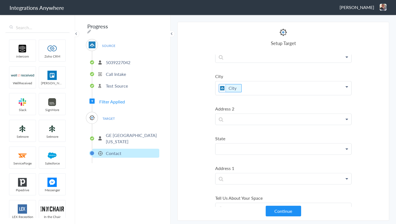
click at [232, 145] on p at bounding box center [283, 148] width 136 height 11
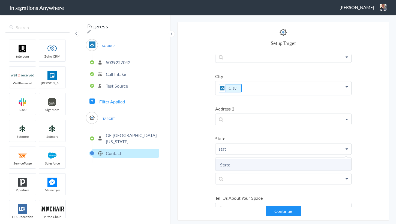
click at [231, 159] on link "State" at bounding box center [283, 165] width 136 height 12
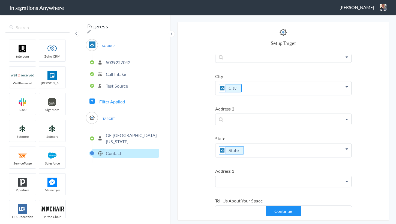
click at [239, 183] on p at bounding box center [283, 181] width 136 height 11
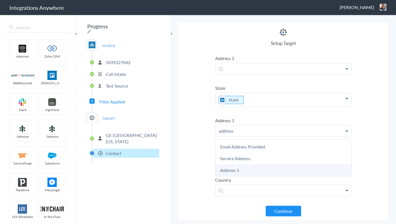
click at [237, 167] on link "Address 1" at bounding box center [283, 170] width 136 height 12
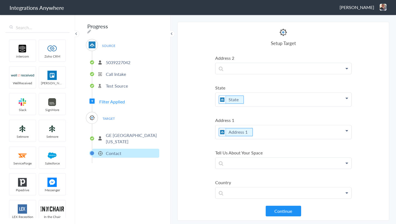
scroll to position [322, 0]
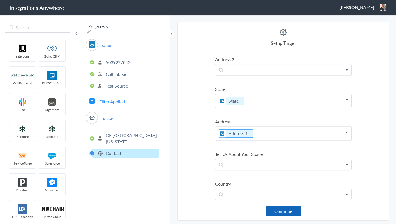
click at [288, 207] on button "Continue" at bounding box center [282, 210] width 35 height 11
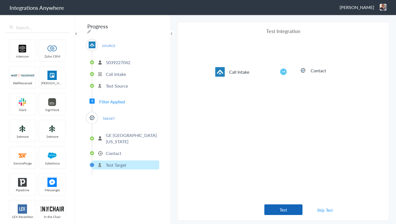
click at [283, 207] on button "Test" at bounding box center [283, 209] width 38 height 11
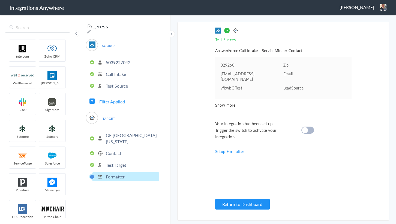
drag, startPoint x: 306, startPoint y: 125, endPoint x: 297, endPoint y: 125, distance: 9.3
click at [306, 127] on cite at bounding box center [305, 130] width 6 height 6
click at [157, 26] on div "Progress SOURCE 5039227042 Call Intake Test Source Filter Applied TARGET GE Nor…" at bounding box center [122, 119] width 95 height 210
click at [91, 29] on icon at bounding box center [89, 31] width 4 height 4
drag, startPoint x: 142, startPoint y: 26, endPoint x: 50, endPoint y: 26, distance: 91.8
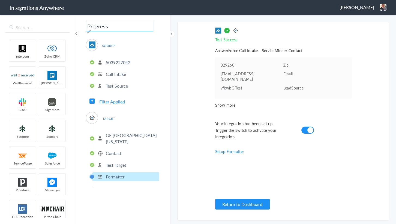
click at [50, 0] on body "Integrations Anywhere [PERSON_NAME] Logout Dashboard intercom Zoho CRM WellRece…" at bounding box center [198, 0] width 396 height 0
paste input "5039227042"
type input "5039227042 - GE Northern New Jersey - AF to SM [Create Contact]"
click at [171, 94] on main "The system encountered four errors. Check More Trigger Connect Action Setup Tes…" at bounding box center [282, 119] width 225 height 210
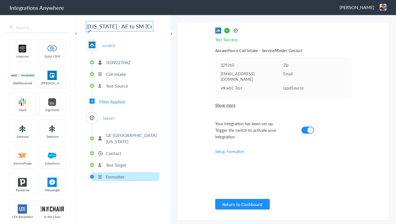
scroll to position [0, 0]
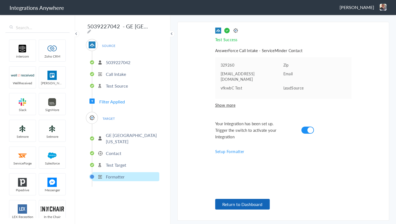
click at [259, 202] on button "Return to Dashboard" at bounding box center [242, 204] width 55 height 11
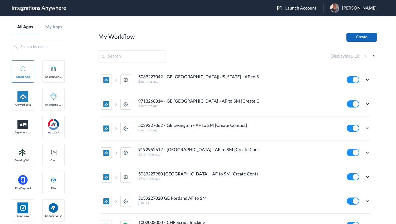
click at [365, 36] on button "Create" at bounding box center [361, 37] width 31 height 9
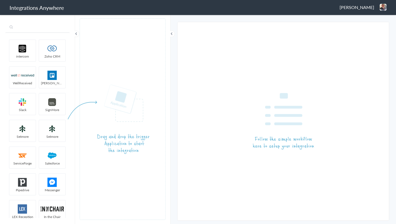
click at [41, 25] on input "text" at bounding box center [37, 27] width 64 height 10
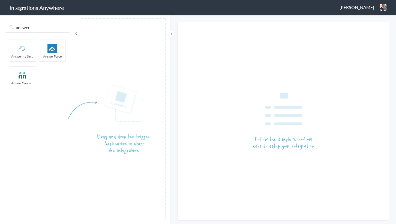
type input "answer"
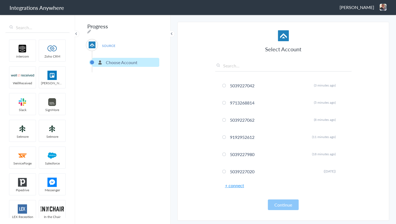
click at [236, 186] on link "+ connect" at bounding box center [234, 185] width 19 height 6
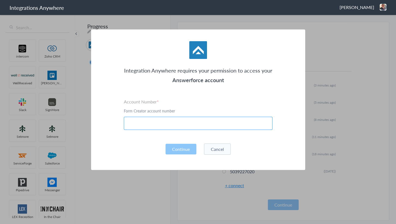
drag, startPoint x: 150, startPoint y: 122, endPoint x: 145, endPoint y: 125, distance: 5.5
click at [150, 122] on input "text" at bounding box center [198, 123] width 149 height 13
paste input "9712134617"
type input "9712134617"
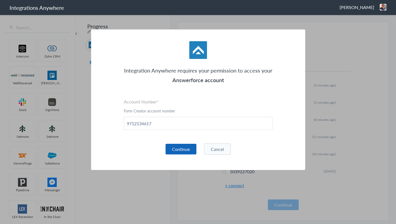
click at [173, 147] on button "Continue" at bounding box center [180, 149] width 31 height 11
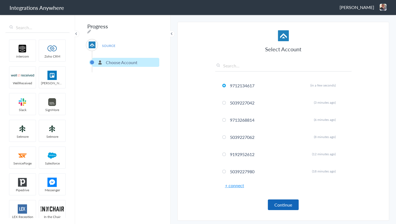
click at [283, 206] on button "Continue" at bounding box center [283, 204] width 31 height 11
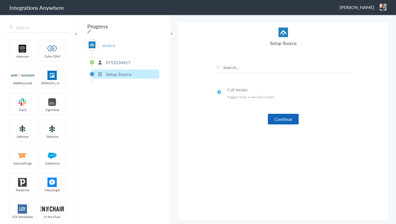
click at [288, 114] on button "Continue" at bounding box center [283, 119] width 31 height 11
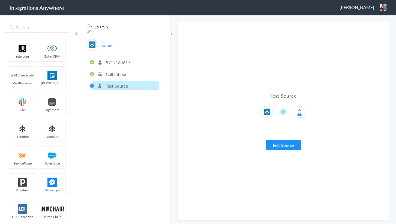
click at [286, 135] on div "Test Source Test Source" at bounding box center [283, 121] width 136 height 58
click at [287, 141] on button "Test Source" at bounding box center [282, 145] width 35 height 11
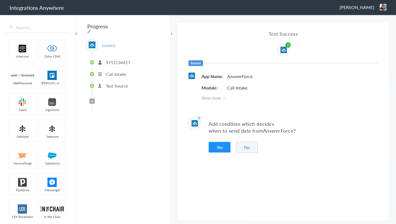
click at [219, 140] on div "Add condition which decides when to send data from AnswerForce ? Yes No" at bounding box center [282, 135] width 211 height 52
click at [220, 147] on button "Yes" at bounding box center [219, 147] width 22 height 11
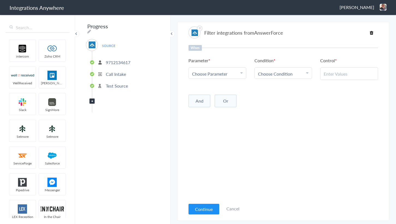
click at [208, 73] on span "Choose Parameter" at bounding box center [209, 74] width 35 height 6
click at [209, 89] on input "text" at bounding box center [217, 89] width 57 height 12
type input "call clos"
drag, startPoint x: 200, startPoint y: 98, endPoint x: 221, endPoint y: 93, distance: 21.6
click at [200, 98] on link "Call Closing Note" at bounding box center [217, 101] width 57 height 12
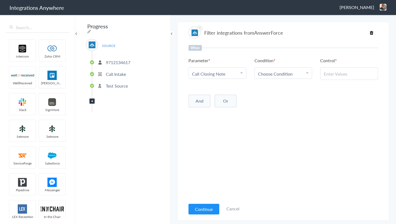
click at [284, 72] on span "Choose Condition" at bounding box center [275, 74] width 35 height 6
click at [274, 122] on link "Does Not Exists" at bounding box center [283, 124] width 57 height 12
drag, startPoint x: 222, startPoint y: 154, endPoint x: 209, endPoint y: 178, distance: 27.7
click at [222, 154] on div "When Parameter Choose Parameter Call Closing Note Name Email Phone Account Name…" at bounding box center [282, 122] width 189 height 155
click at [202, 204] on button "Continue" at bounding box center [203, 209] width 31 height 11
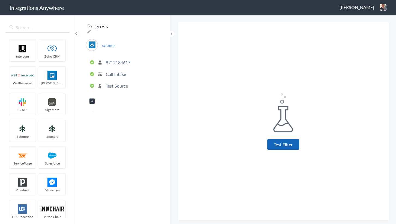
click at [289, 147] on button "Test Filter" at bounding box center [283, 144] width 32 height 11
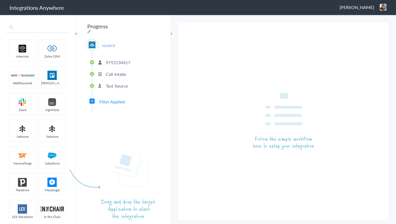
click at [26, 31] on input "text" at bounding box center [37, 27] width 64 height 10
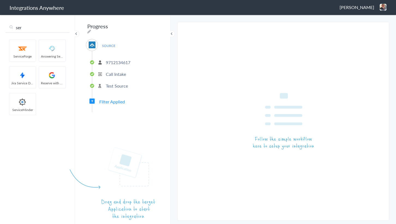
type input "ser"
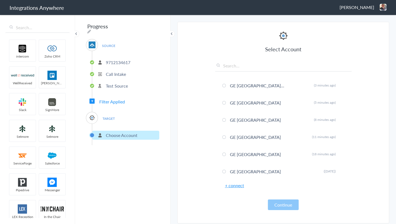
click at [234, 186] on link "+ connect" at bounding box center [234, 185] width 19 height 6
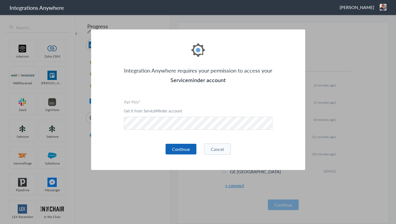
click at [185, 149] on button "Continue" at bounding box center [180, 149] width 31 height 11
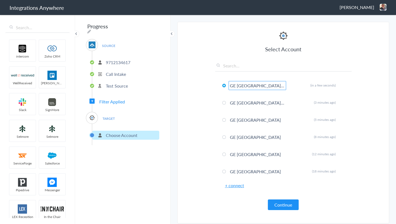
type input "GE Southern Illinois"
click at [198, 116] on section "Select Account 9712134617 Rename Delete (in a few seconds) 5039227042 Rename De…" at bounding box center [283, 122] width 212 height 201
click at [289, 202] on button "Continue" at bounding box center [283, 204] width 31 height 11
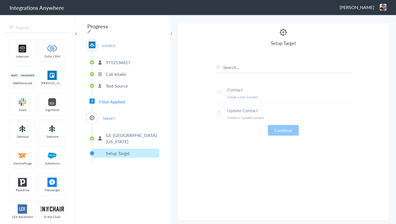
click at [255, 93] on li "Contact Create a new Contact" at bounding box center [283, 93] width 136 height 21
click at [291, 129] on button "Continue" at bounding box center [283, 130] width 31 height 11
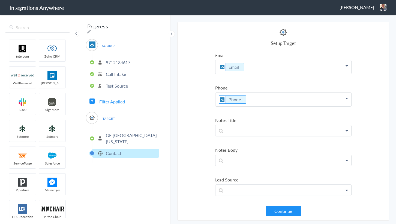
scroll to position [74, 0]
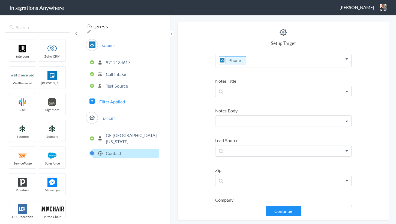
click at [255, 123] on p at bounding box center [283, 121] width 136 height 11
paste p
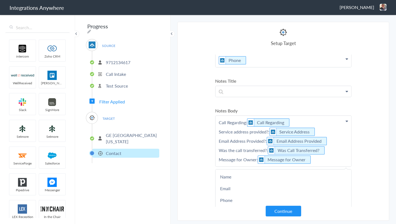
click at [177, 126] on section "Select Account 9712134617 Rename Delete (in a few seconds) 5039227042 Rename De…" at bounding box center [283, 121] width 212 height 199
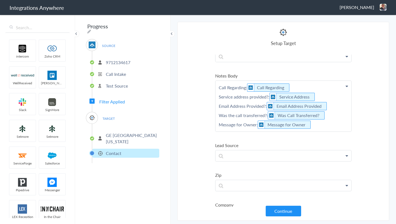
scroll to position [173, 0]
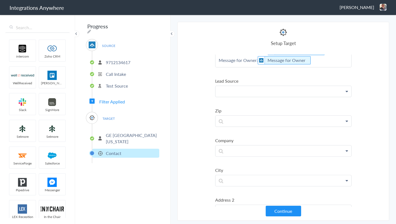
click at [242, 90] on p at bounding box center [283, 91] width 136 height 11
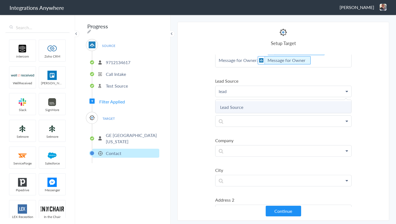
click at [223, 101] on link "Lead Source" at bounding box center [283, 107] width 136 height 12
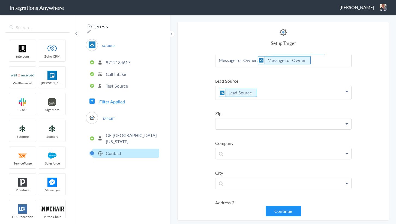
click at [245, 124] on p at bounding box center [283, 123] width 136 height 11
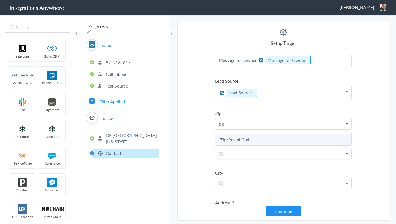
click at [241, 138] on link "Zip/Postal Code" at bounding box center [283, 140] width 136 height 12
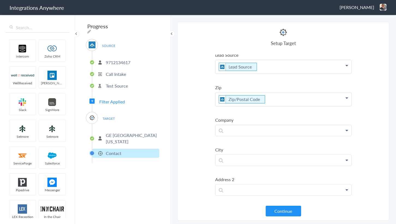
scroll to position [223, 0]
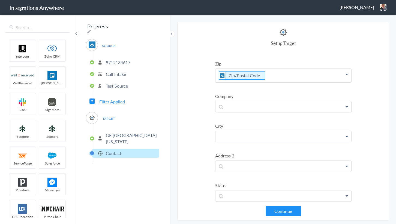
click at [249, 131] on p at bounding box center [283, 136] width 136 height 11
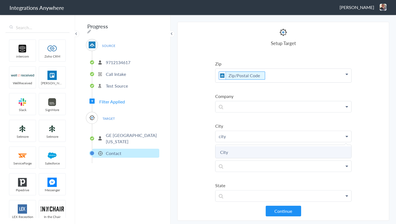
click at [236, 146] on link "City" at bounding box center [283, 152] width 136 height 12
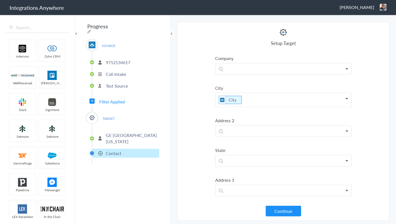
scroll to position [297, 0]
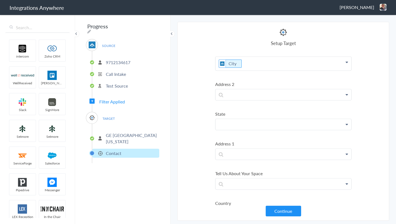
click at [242, 124] on p at bounding box center [283, 124] width 136 height 11
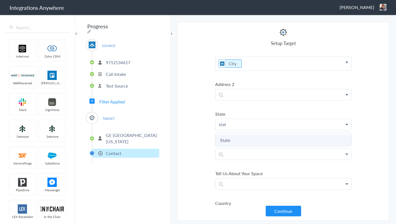
click at [233, 134] on link "State" at bounding box center [283, 140] width 136 height 12
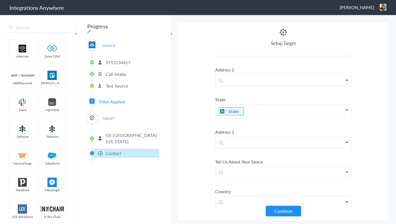
scroll to position [319, 0]
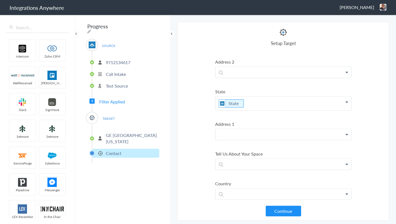
click at [248, 131] on p at bounding box center [283, 134] width 136 height 11
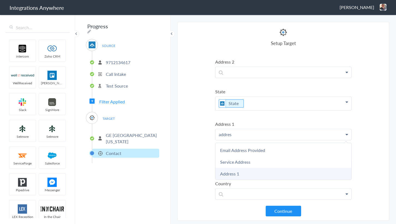
click at [233, 168] on link "Address 1" at bounding box center [283, 174] width 136 height 12
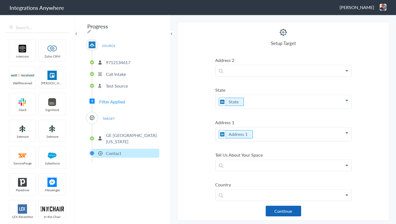
scroll to position [322, 0]
click at [286, 207] on button "Continue" at bounding box center [282, 210] width 35 height 11
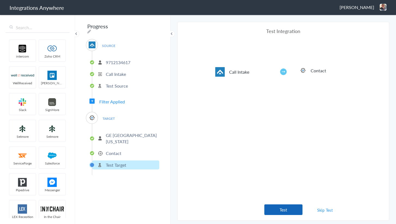
click at [278, 209] on button "Test" at bounding box center [283, 209] width 38 height 11
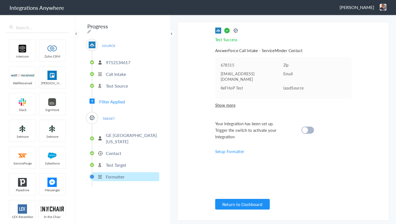
click at [305, 127] on cite at bounding box center [305, 130] width 6 height 6
click at [91, 29] on icon at bounding box center [89, 31] width 4 height 4
drag, startPoint x: 144, startPoint y: 25, endPoint x: 53, endPoint y: 28, distance: 90.3
click at [53, 0] on body "Integrations Anywhere Jason Marsteller Logout Dashboard intercom Zoho CRM WellR…" at bounding box center [198, 0] width 396 height 0
paste input "9712134617"
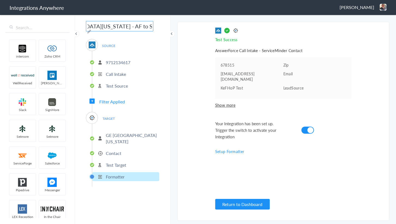
scroll to position [0, 90]
type input "9712134617 - GE [GEOGRAPHIC_DATA][US_STATE] - AF to SM [Create Contact]"
click at [187, 87] on section "Select Account 9712134617 Rename Delete (in a few seconds) 5039227042 Rename De…" at bounding box center [283, 121] width 212 height 199
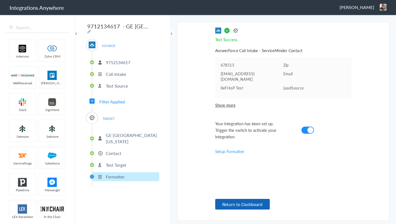
click at [250, 203] on button "Return to Dashboard" at bounding box center [242, 204] width 55 height 11
